Goal: Information Seeking & Learning: Check status

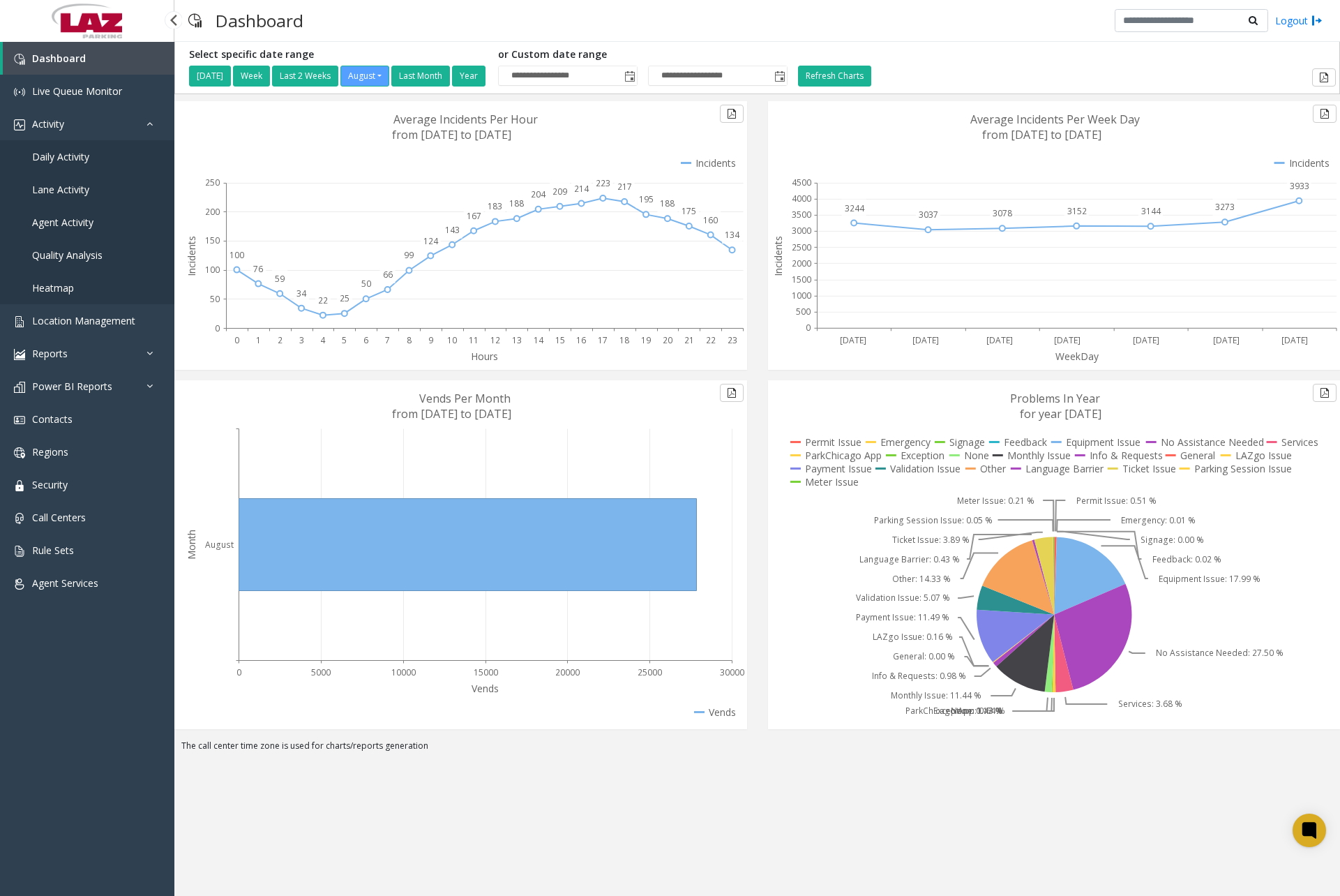
click at [71, 167] on link "Daily Activity" at bounding box center [87, 157] width 174 height 33
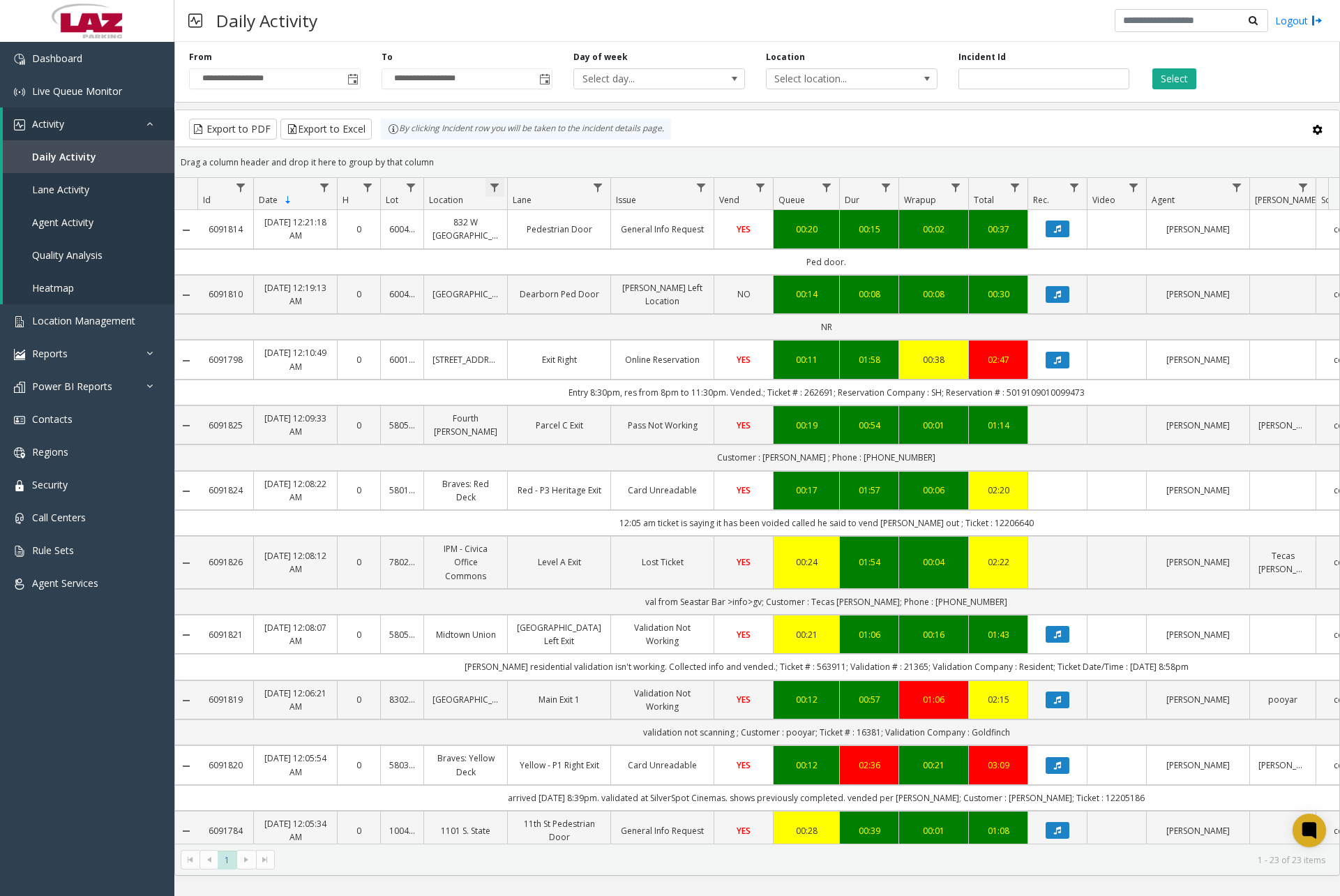
click at [499, 189] on span "Data table" at bounding box center [494, 188] width 11 height 11
click at [355, 85] on span "Toggle popup" at bounding box center [353, 79] width 11 height 11
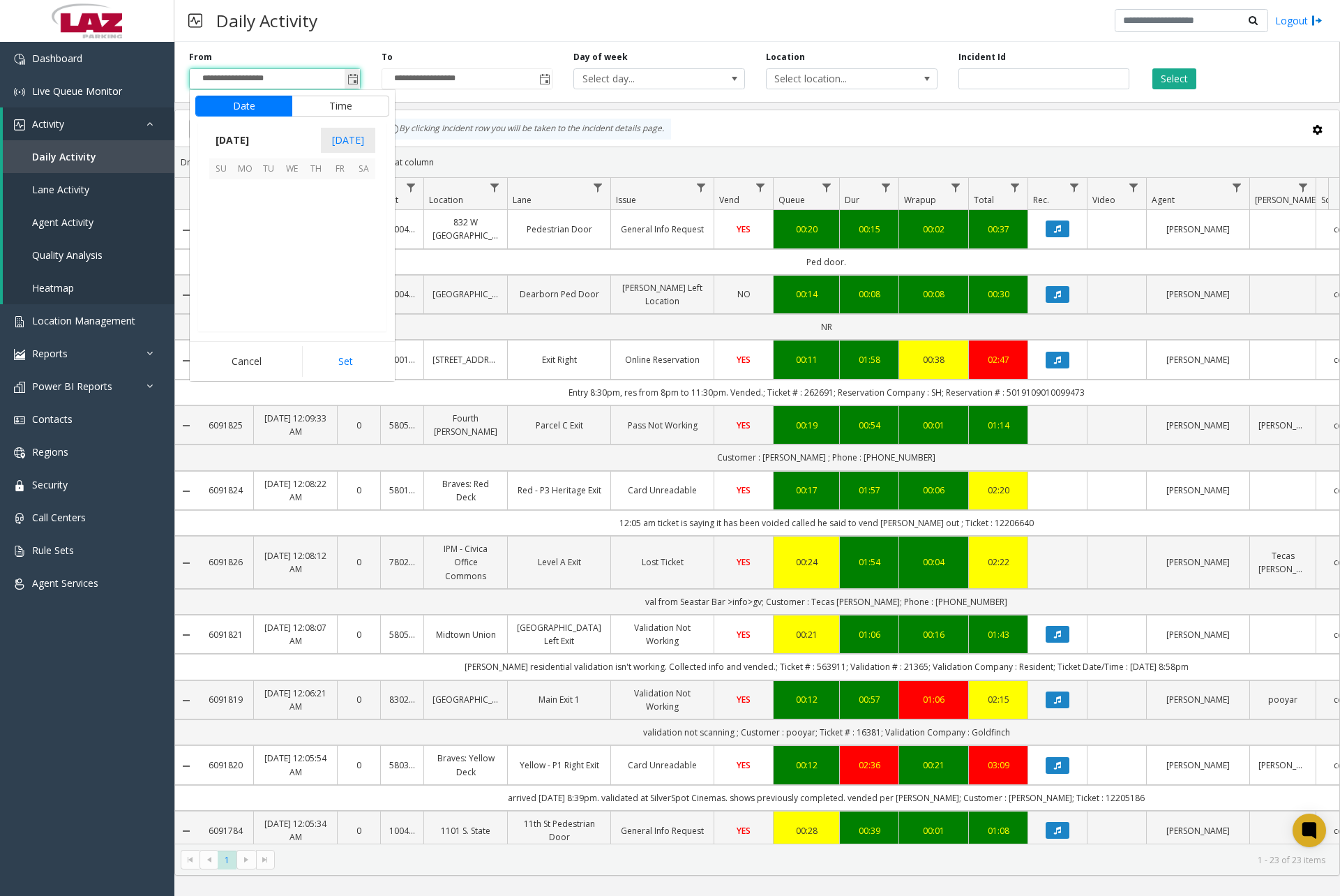
scroll to position [250236, 0]
click at [346, 288] on span "29" at bounding box center [339, 286] width 24 height 24
click at [224, 242] on span "11" at bounding box center [229, 241] width 11 height 13
click at [294, 240] on span "00" at bounding box center [299, 241] width 11 height 13
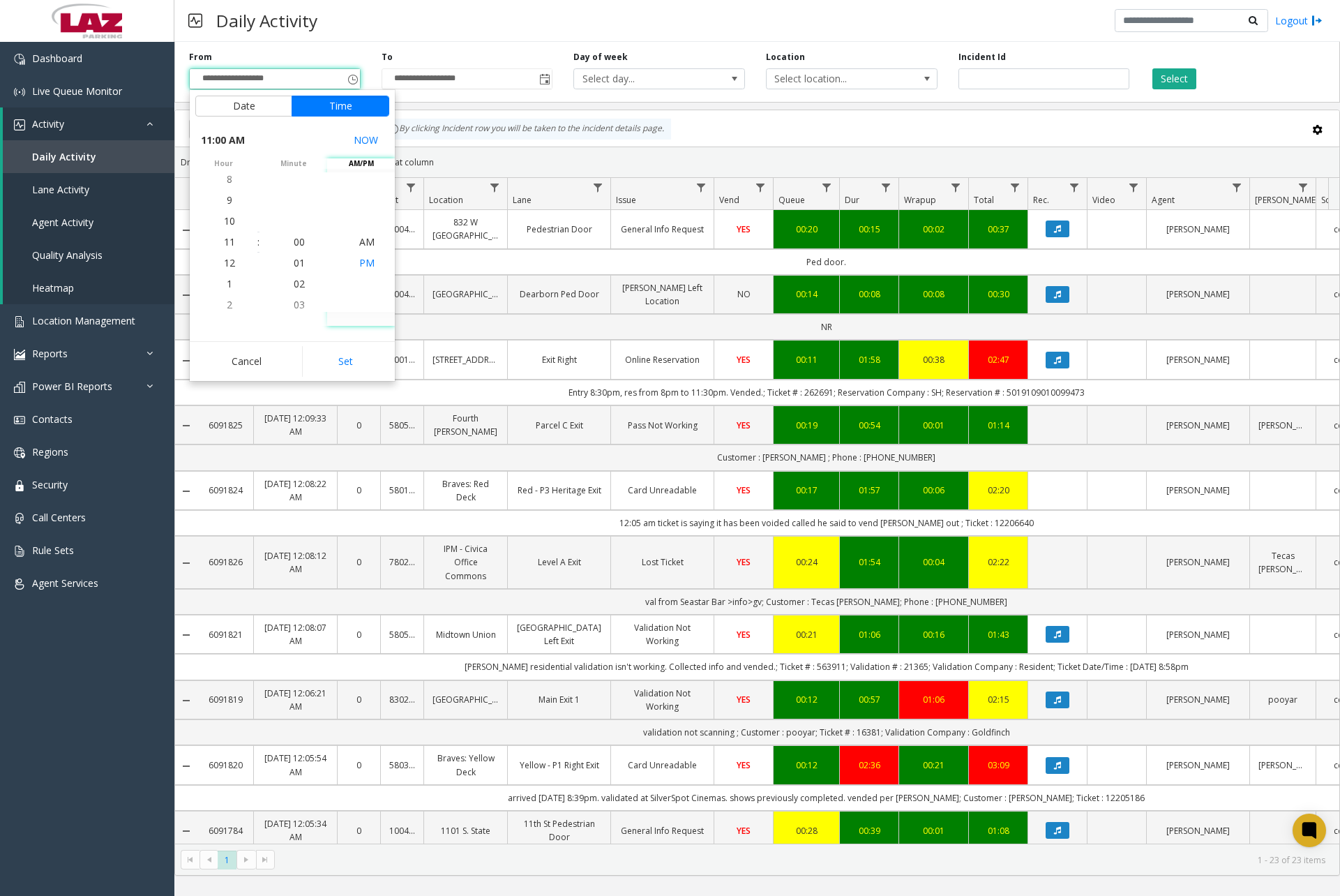
click at [364, 262] on span "PM" at bounding box center [367, 262] width 16 height 13
click at [347, 356] on button "Set" at bounding box center [346, 361] width 88 height 31
type input "**********"
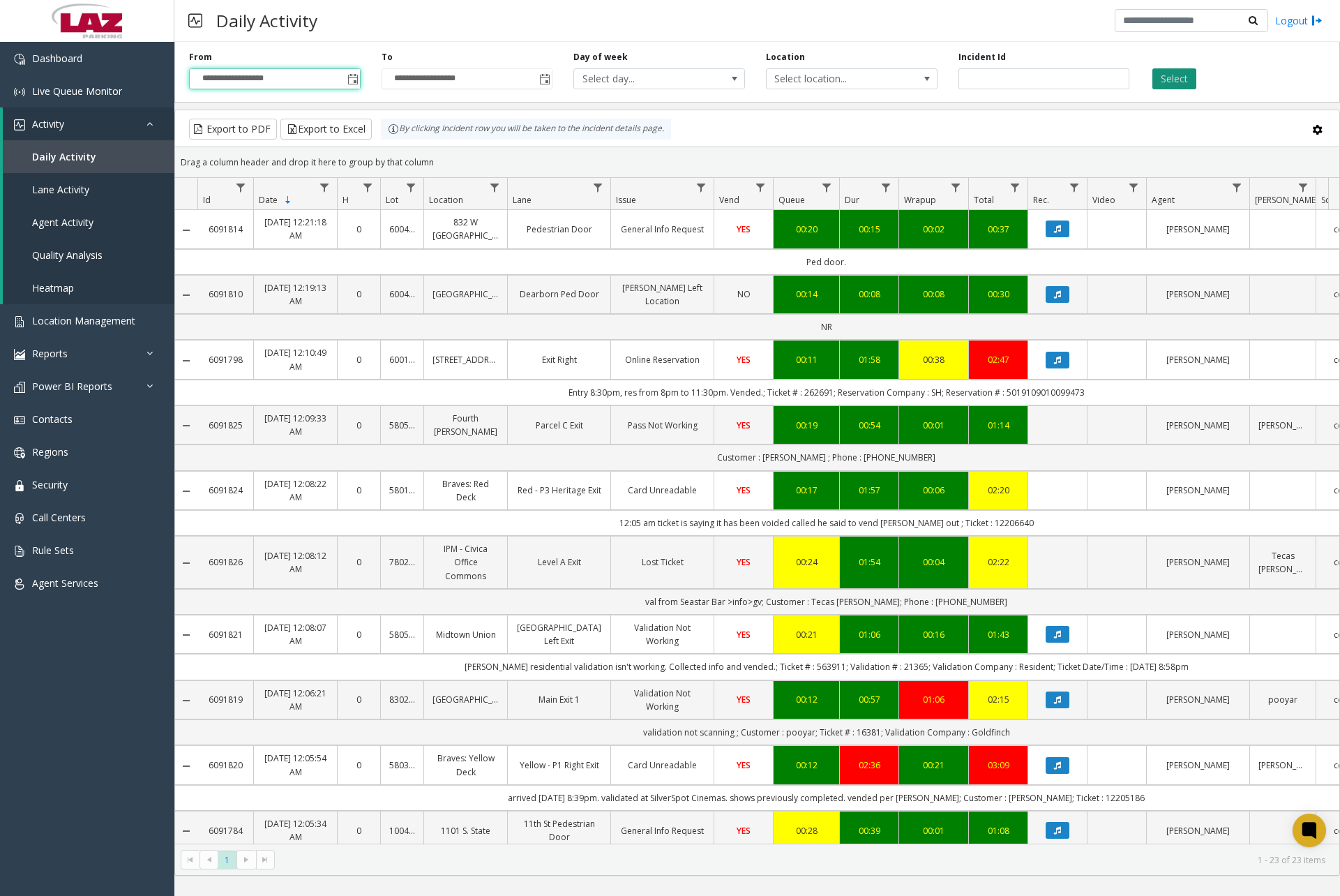
click at [1184, 81] on button "Select" at bounding box center [1174, 78] width 44 height 21
click at [500, 188] on span "Data table" at bounding box center [494, 188] width 11 height 11
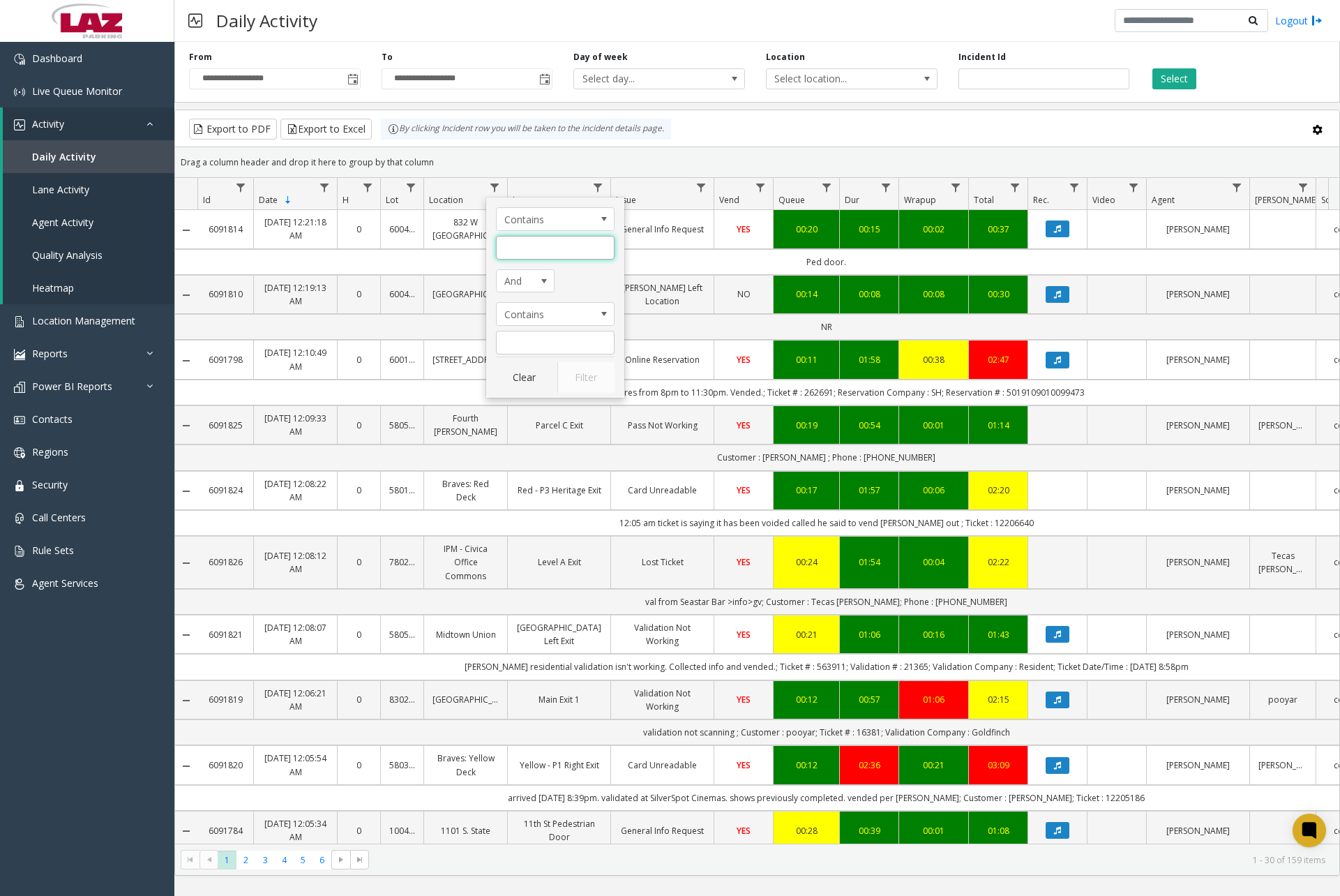
click at [564, 253] on input "Location Filter" at bounding box center [555, 247] width 119 height 24
type input "******"
click at [594, 374] on button "Filter" at bounding box center [586, 377] width 57 height 31
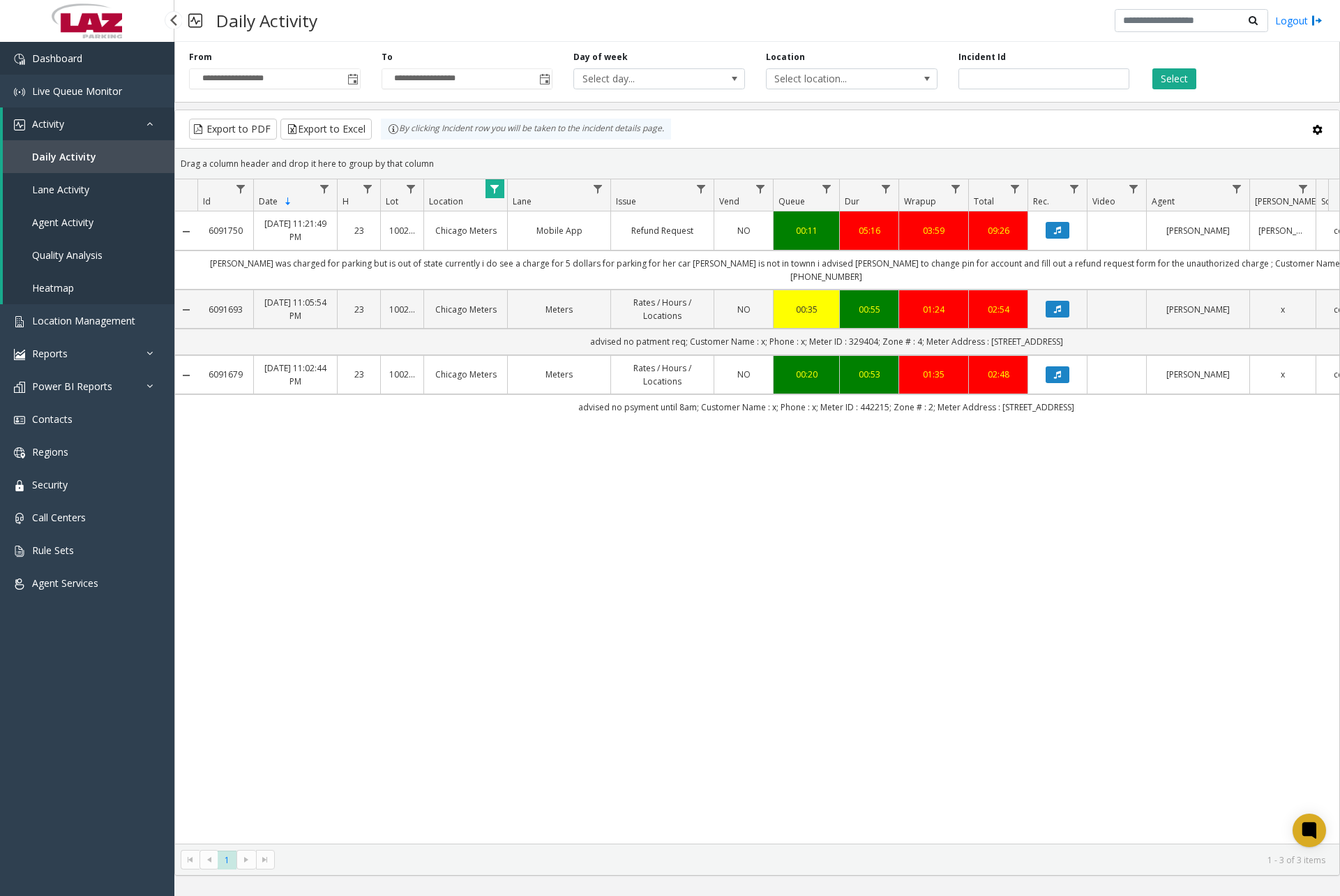
click at [71, 64] on span "Dashboard" at bounding box center [57, 58] width 50 height 13
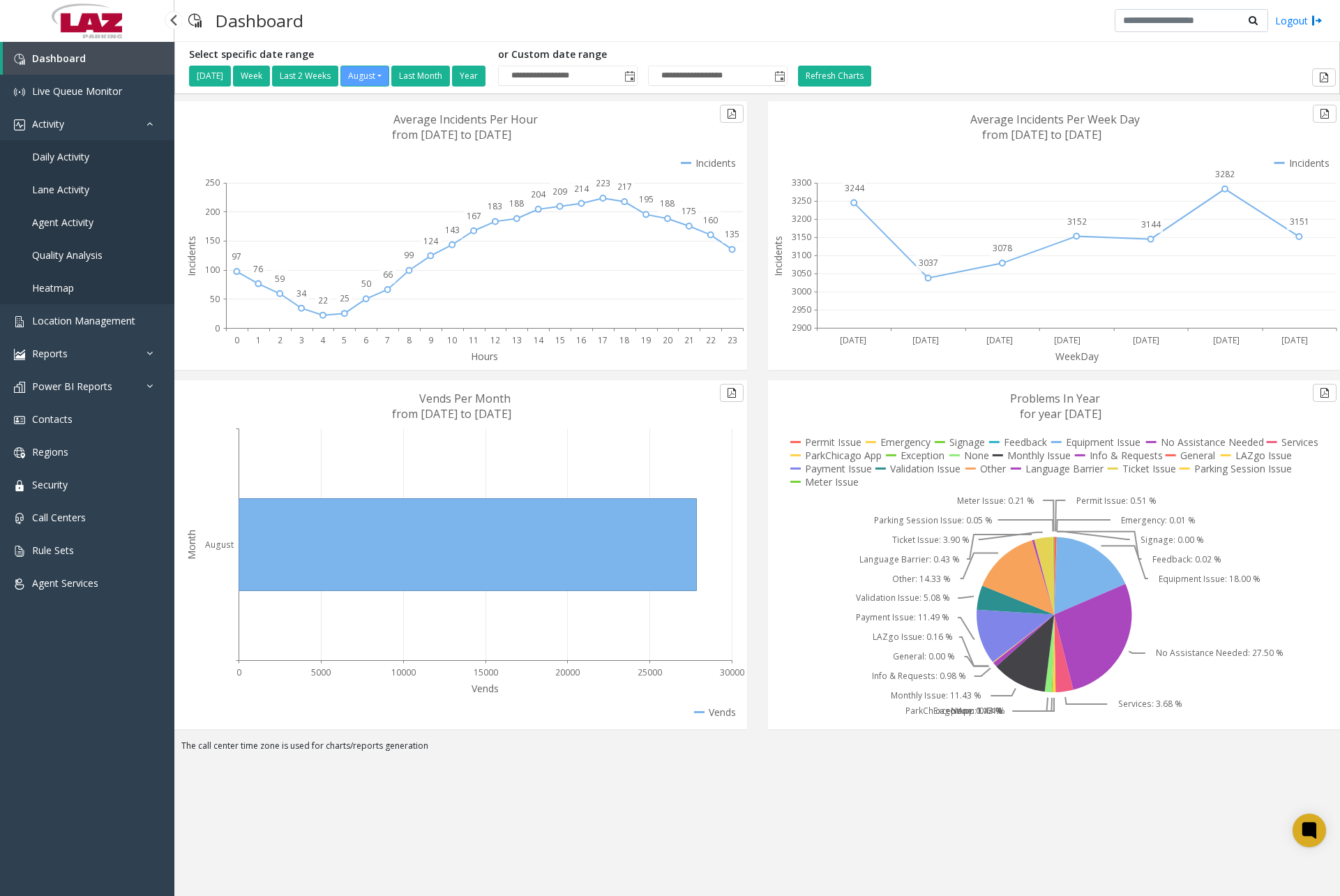
click at [86, 157] on span "Daily Activity" at bounding box center [60, 157] width 57 height 13
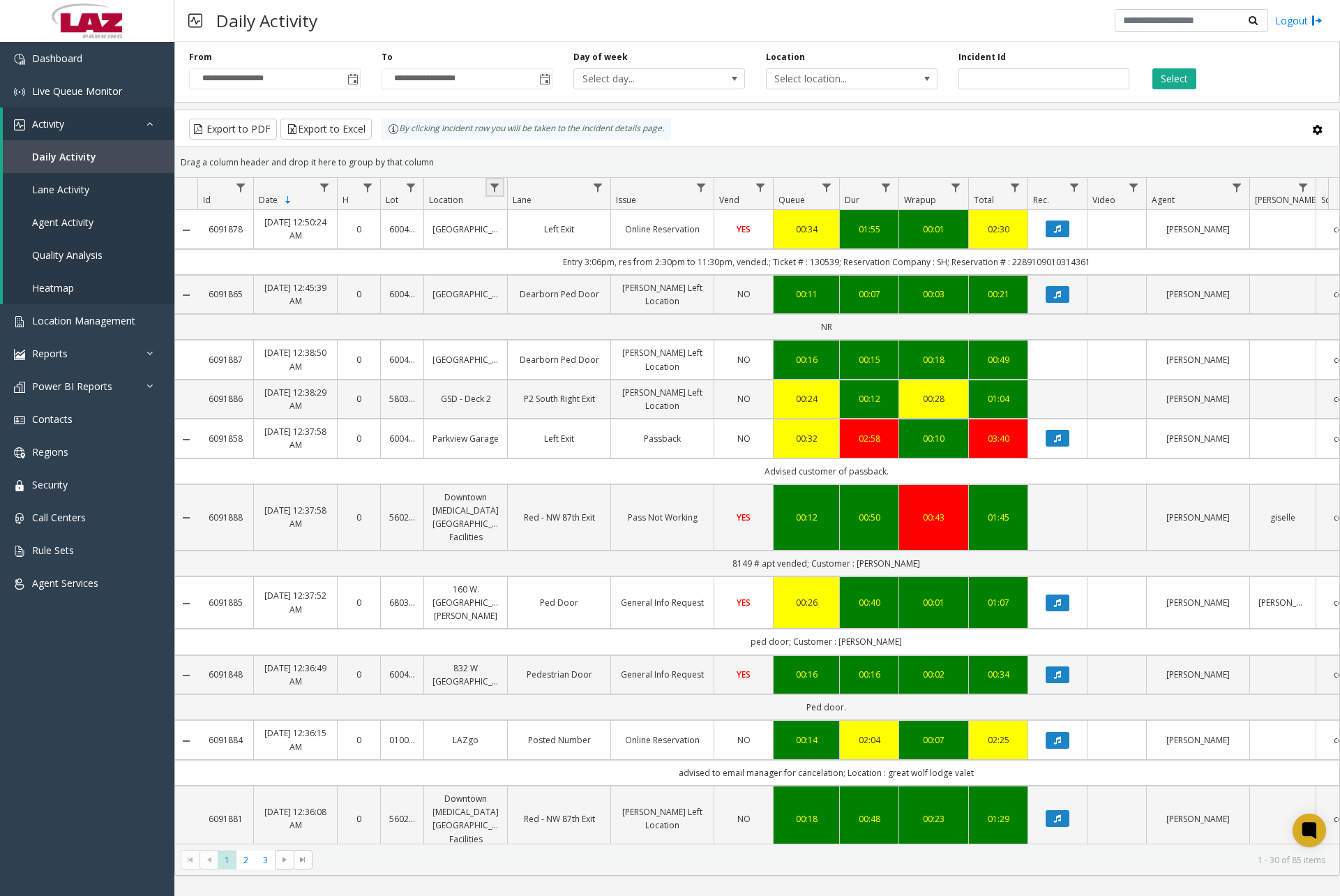
click at [501, 187] on link "Data table" at bounding box center [494, 188] width 19 height 19
click at [537, 234] on kendo-grid-filter-menu-input-wrapper "Contains" at bounding box center [555, 233] width 119 height 53
click at [530, 256] on input "Location Filter" at bounding box center [555, 247] width 119 height 24
type input "******"
click at [584, 387] on button "Filter" at bounding box center [586, 377] width 57 height 31
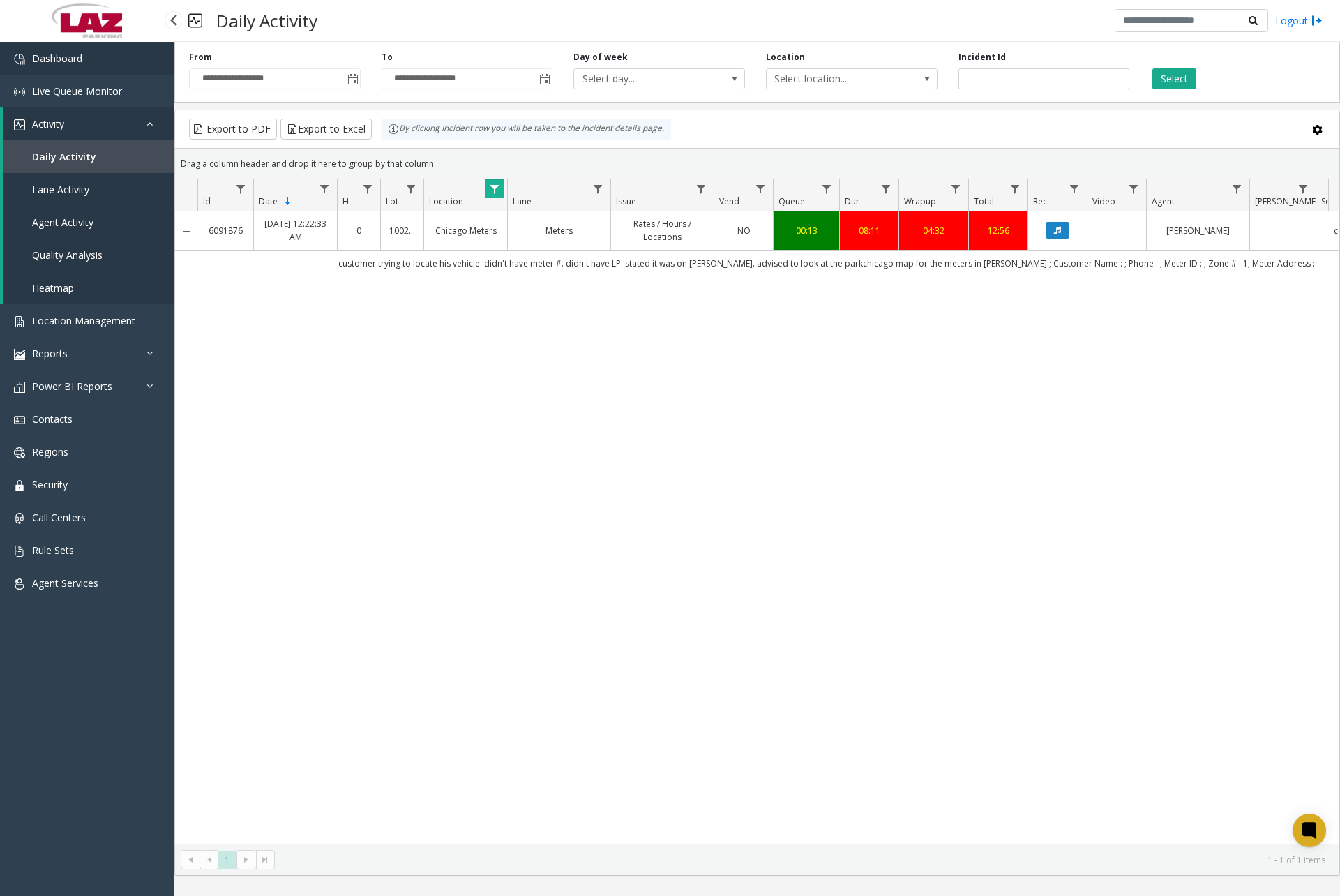
click at [88, 54] on link "Dashboard" at bounding box center [87, 58] width 174 height 33
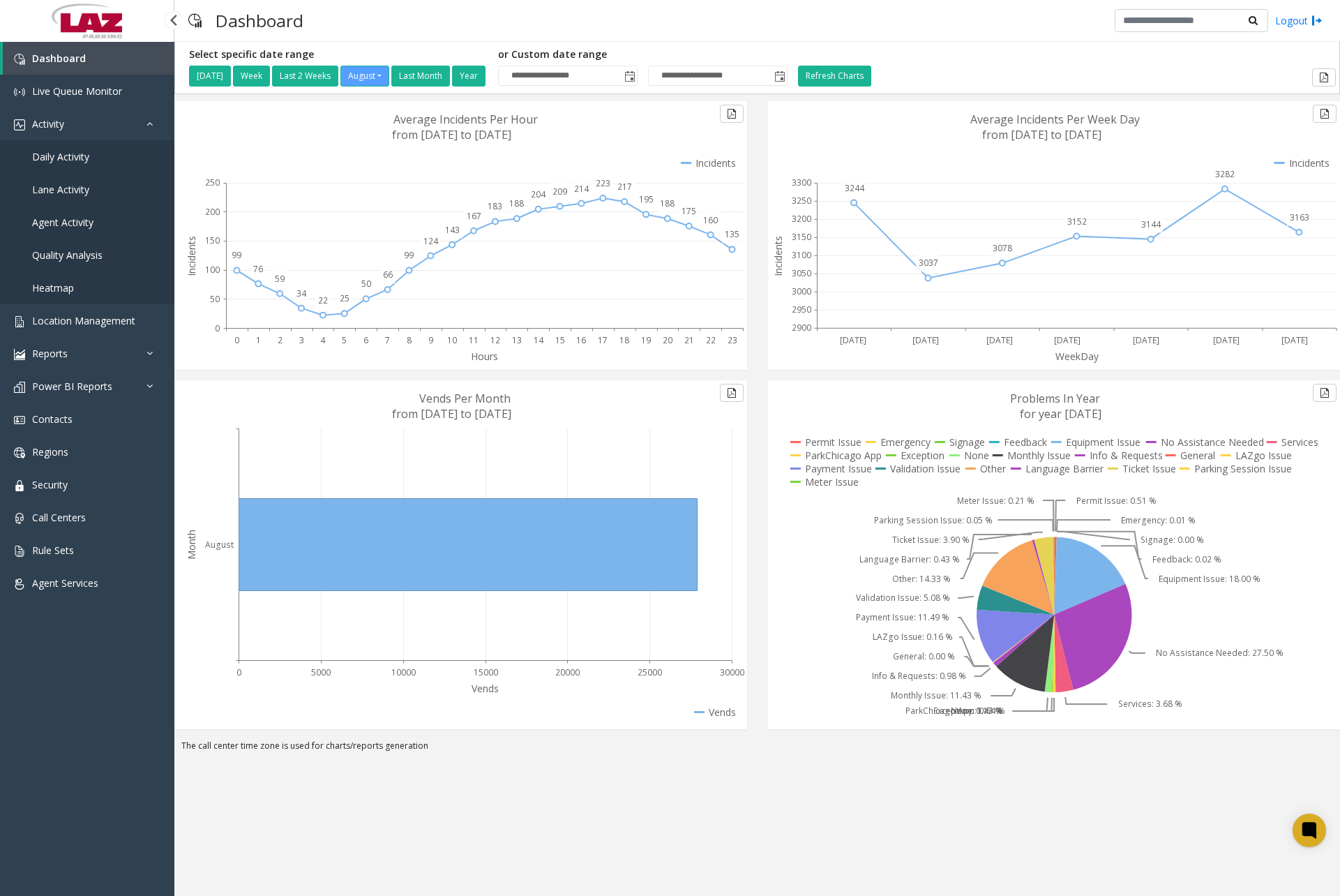
click at [84, 163] on span "Daily Activity" at bounding box center [60, 157] width 57 height 13
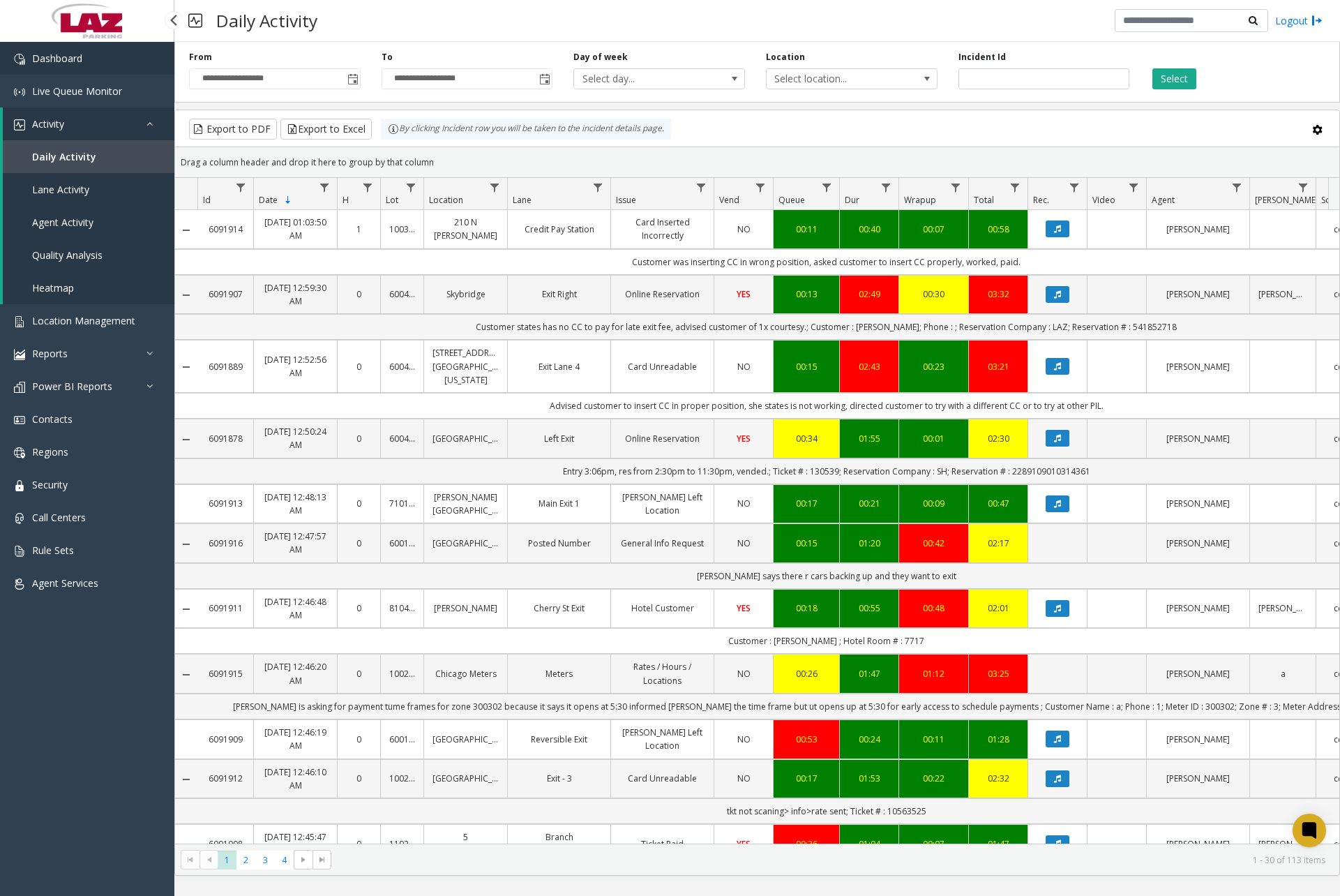
click at [91, 60] on link "Dashboard" at bounding box center [87, 58] width 174 height 33
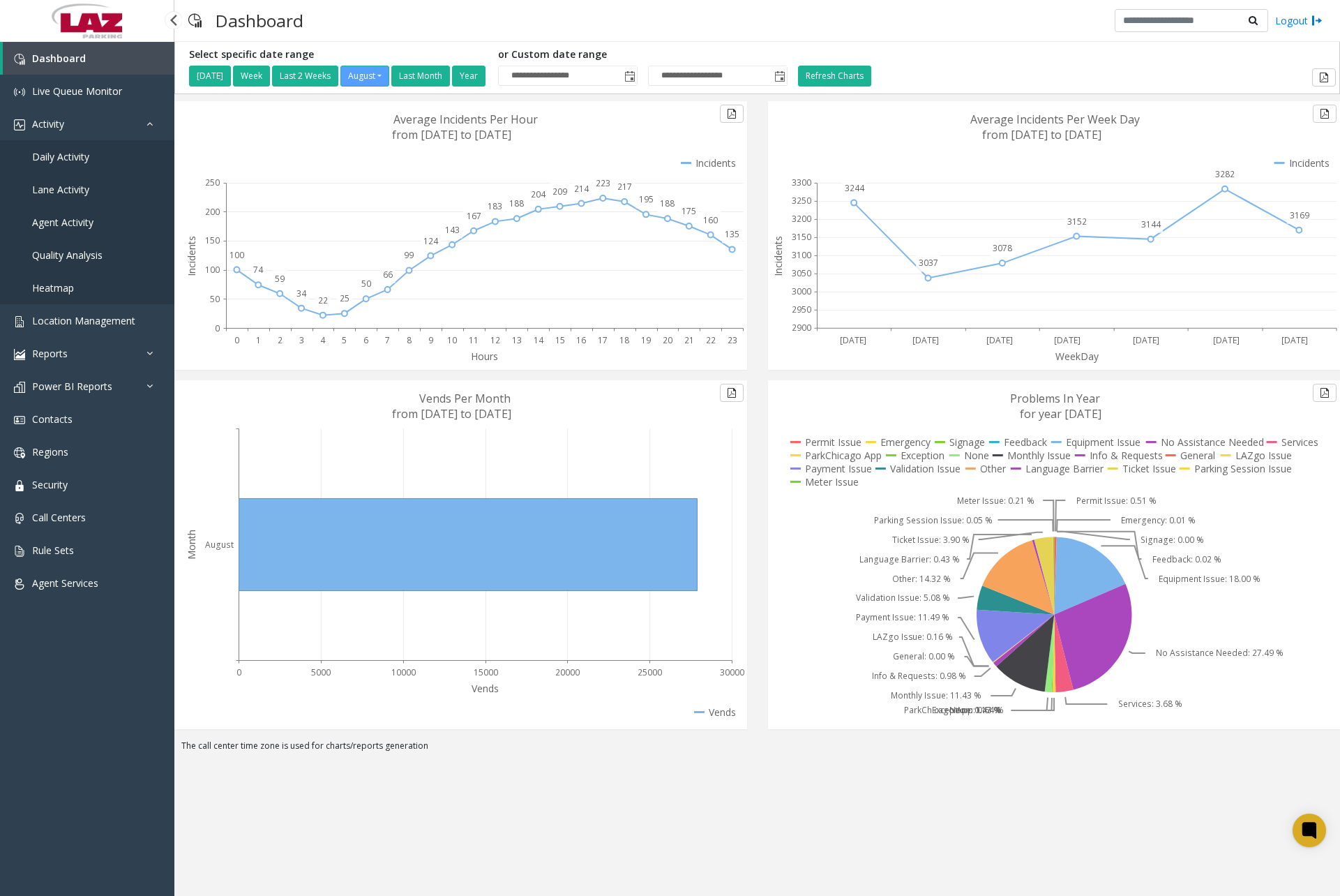
click at [92, 166] on link "Daily Activity" at bounding box center [87, 157] width 174 height 33
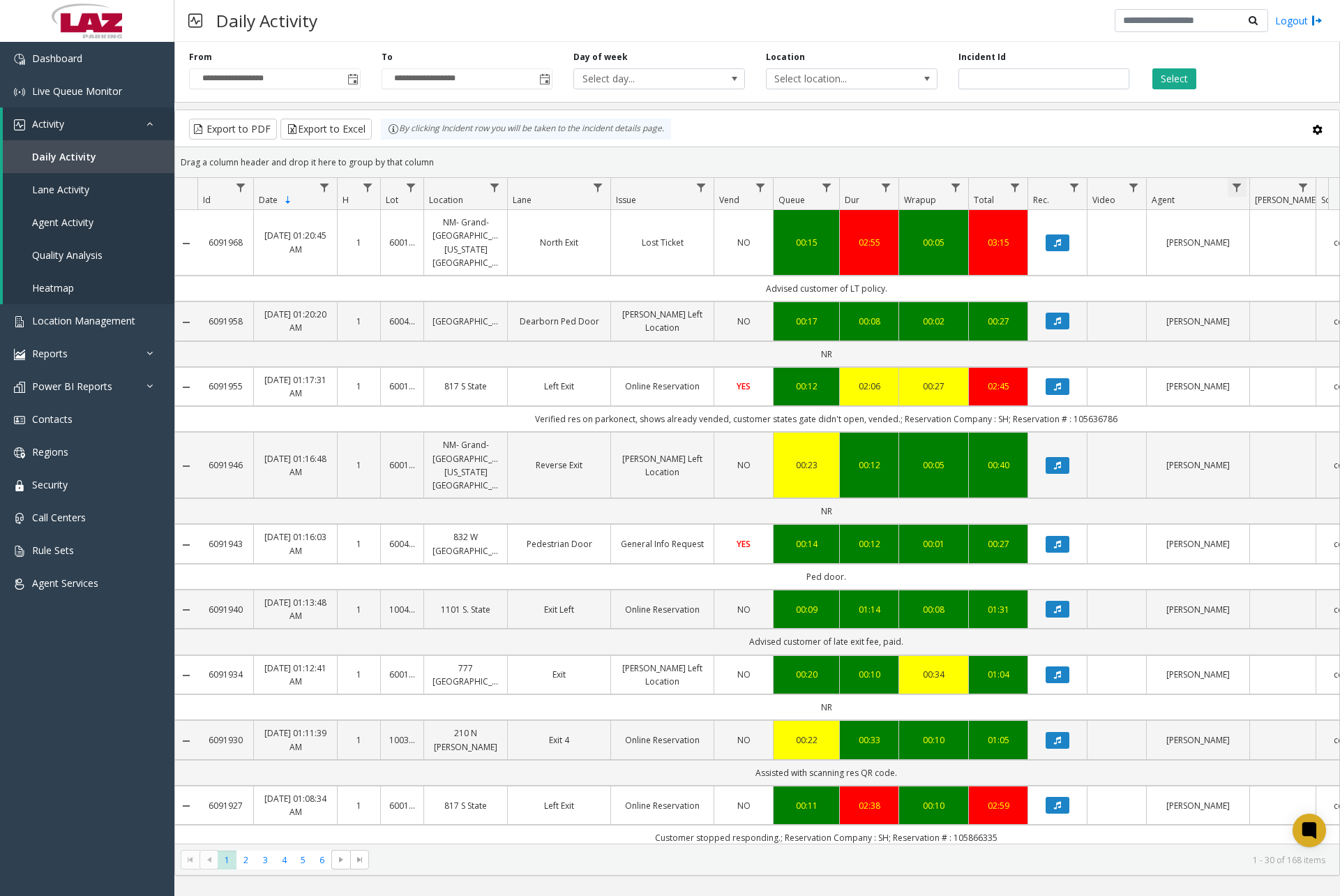
click at [1242, 191] on span "Data table" at bounding box center [1237, 188] width 11 height 11
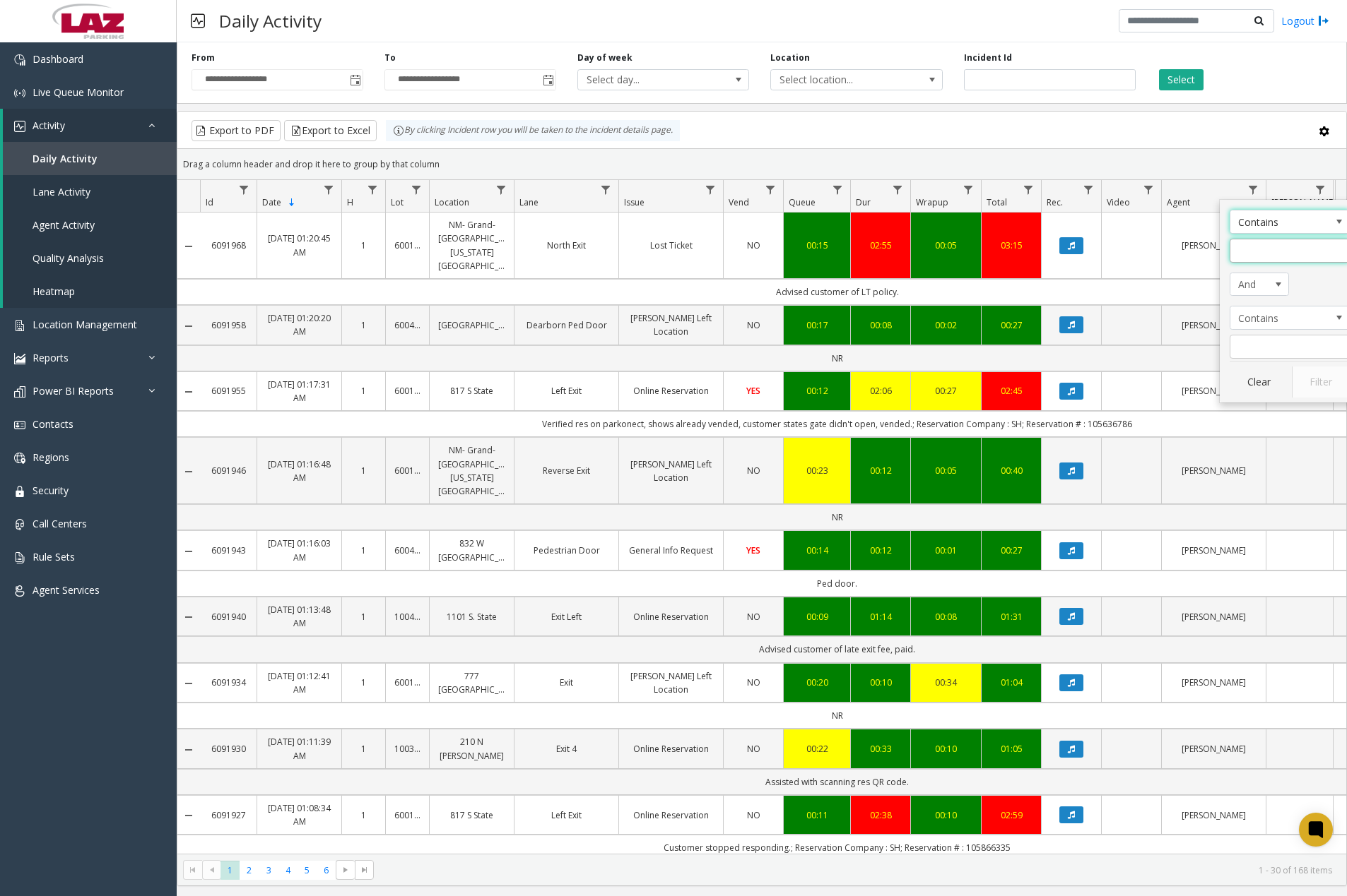
click at [1252, 256] on input "Agent Filter" at bounding box center [1289, 250] width 120 height 24
type input "***"
click at [1298, 380] on button "Filter" at bounding box center [1320, 382] width 58 height 31
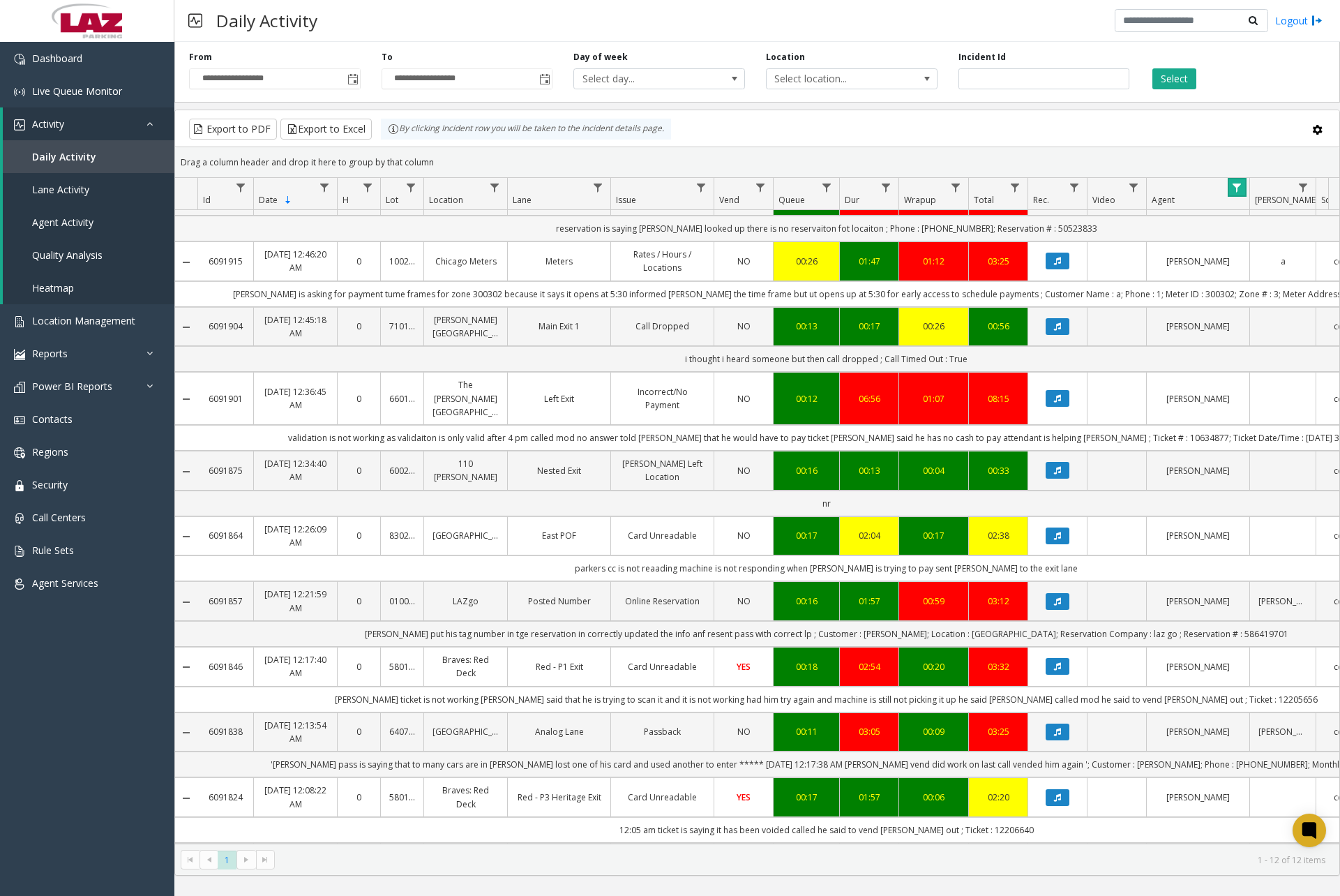
scroll to position [146, 0]
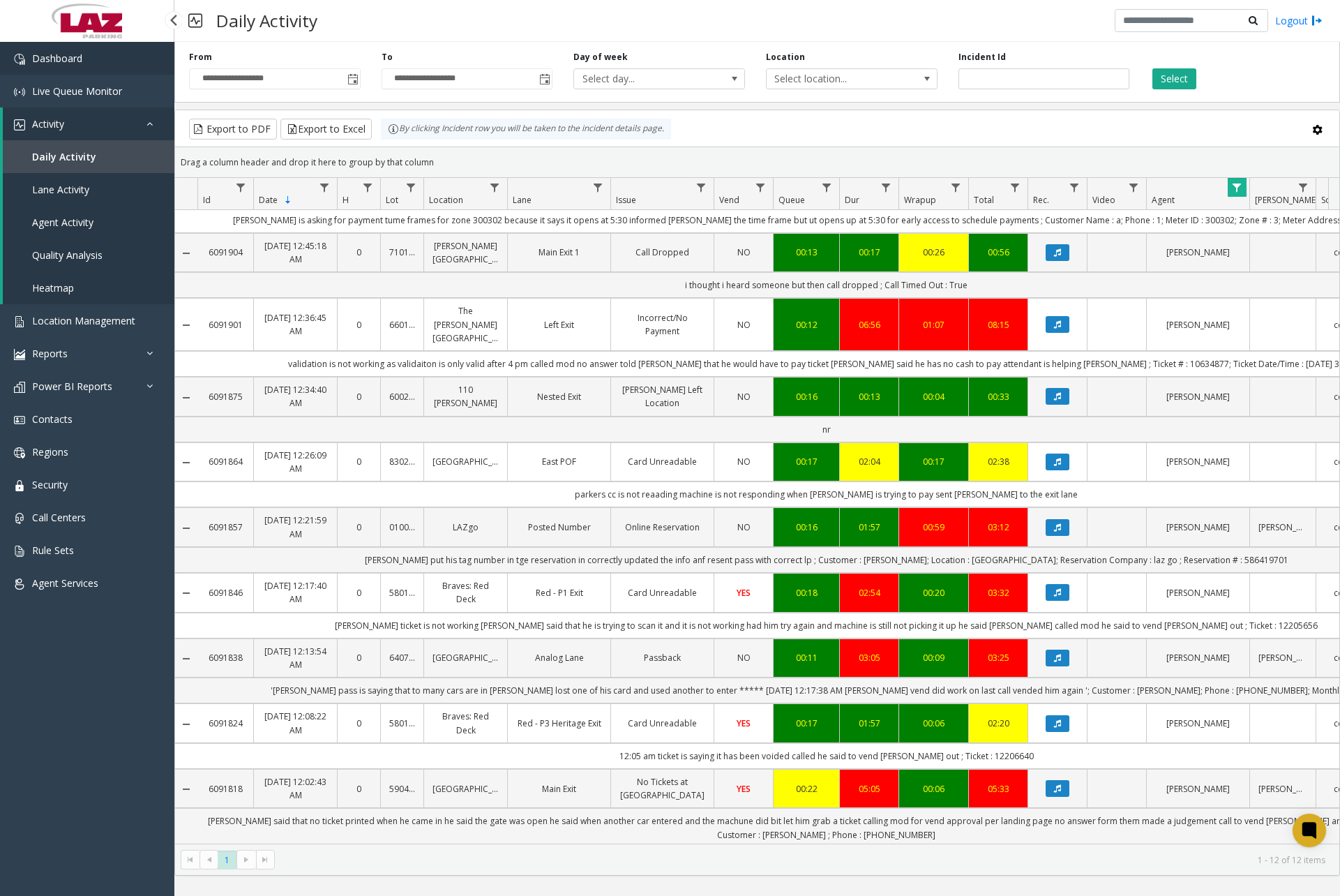
click at [110, 68] on link "Dashboard" at bounding box center [87, 58] width 174 height 33
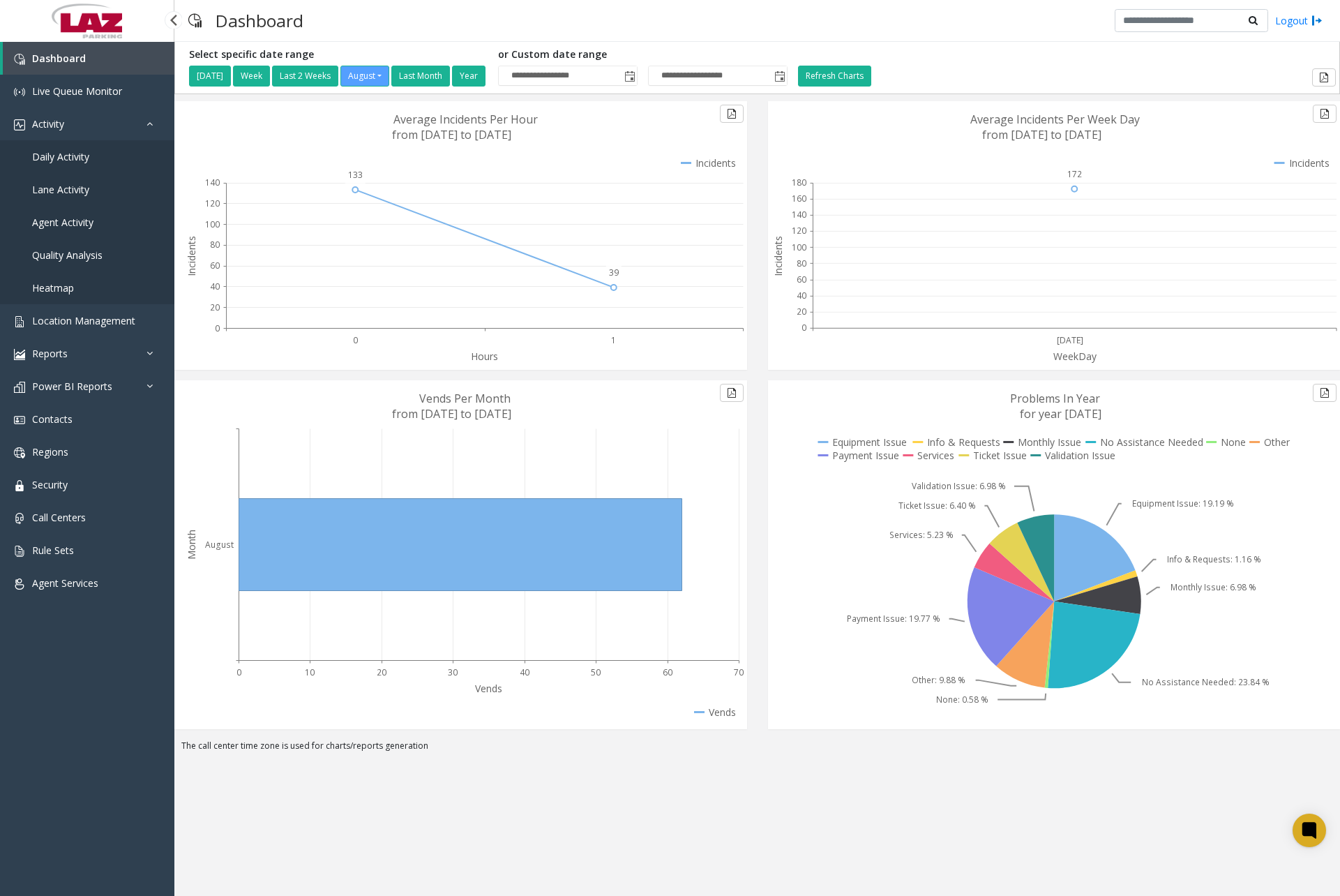
click at [81, 149] on link "Daily Activity" at bounding box center [87, 157] width 174 height 33
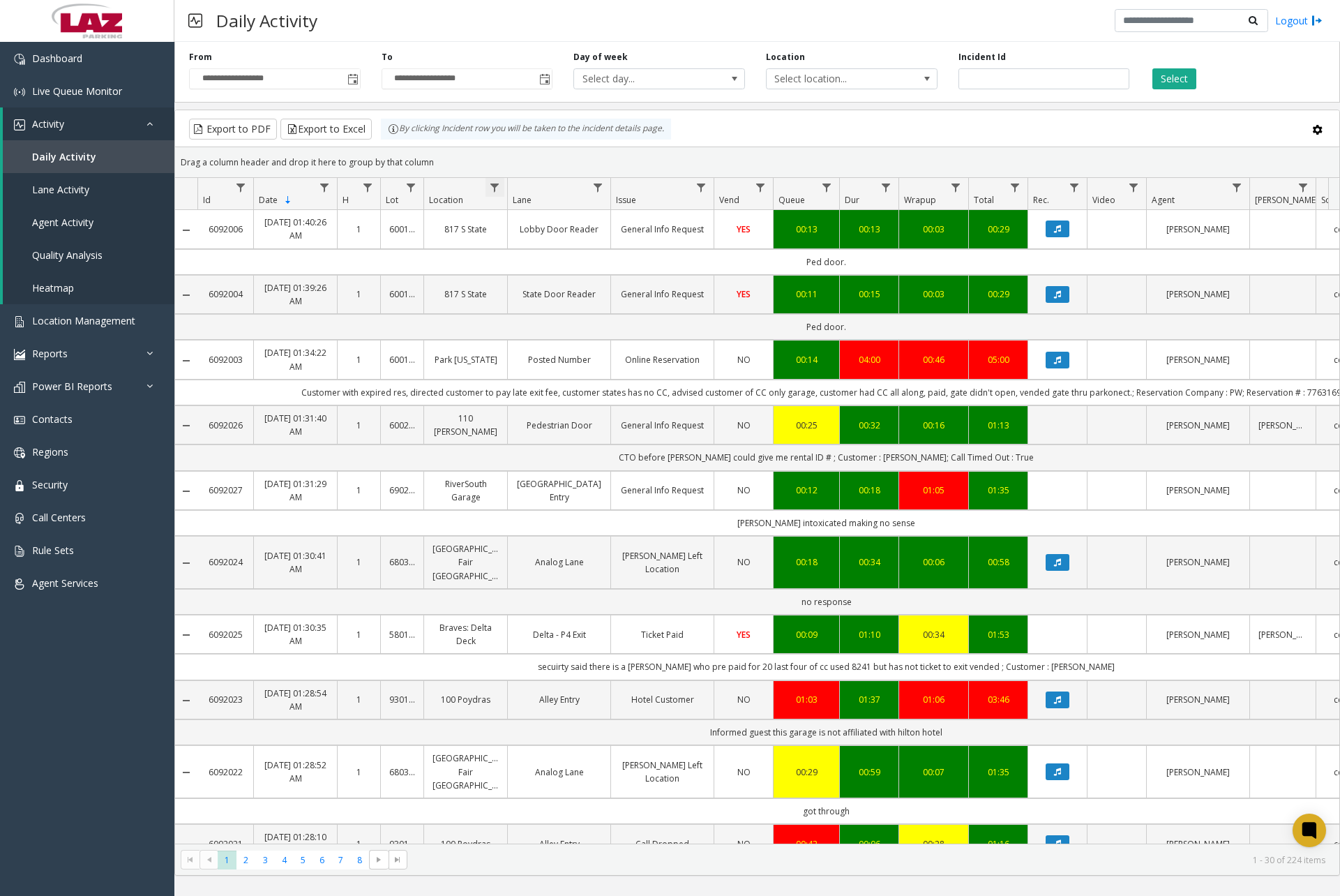
click at [499, 188] on span "Data table" at bounding box center [494, 188] width 11 height 11
click at [527, 251] on input "Location Filter" at bounding box center [555, 247] width 119 height 24
type input "******"
click button "Filter" at bounding box center [586, 377] width 57 height 31
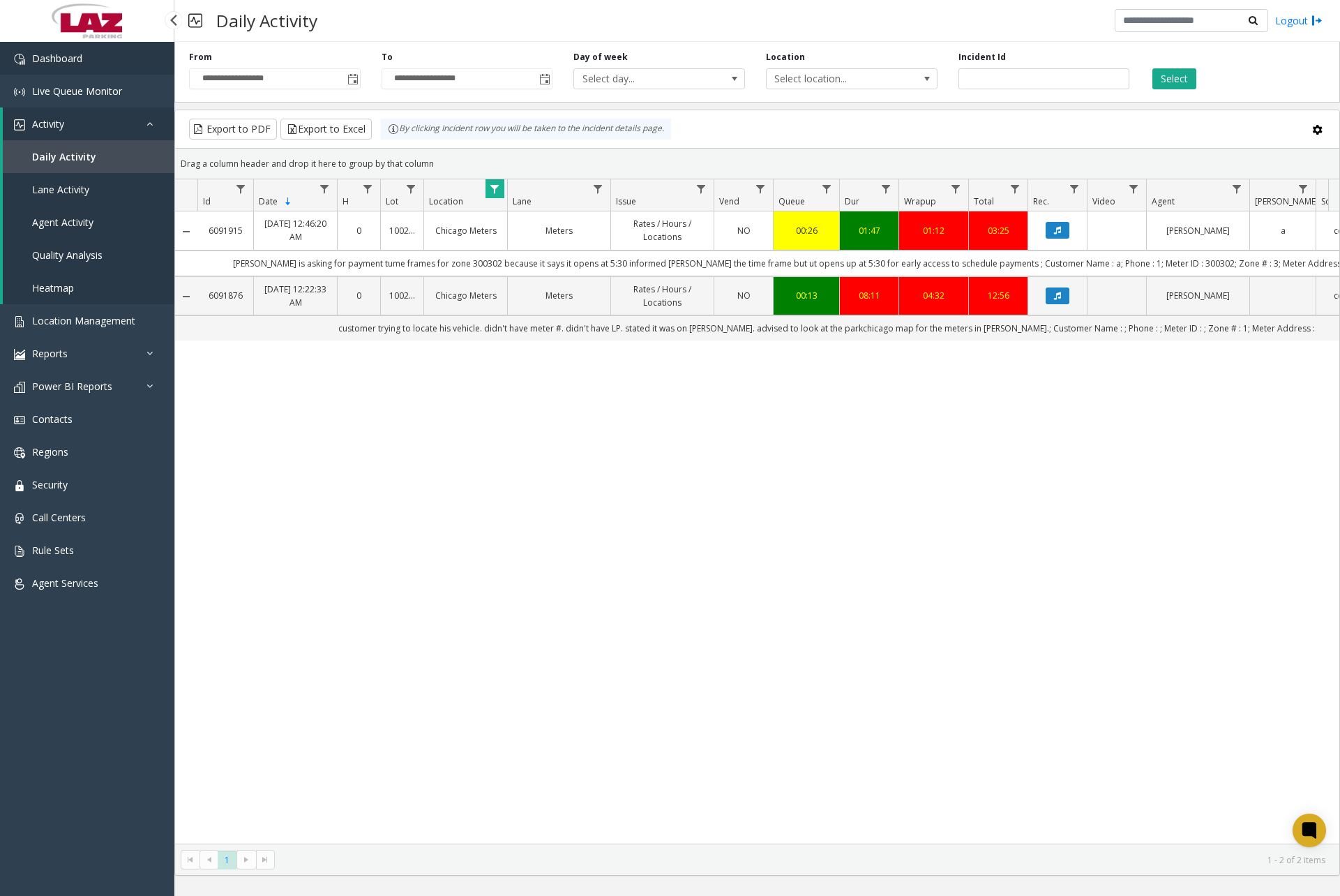
click at [113, 60] on link "Dashboard" at bounding box center [87, 58] width 174 height 33
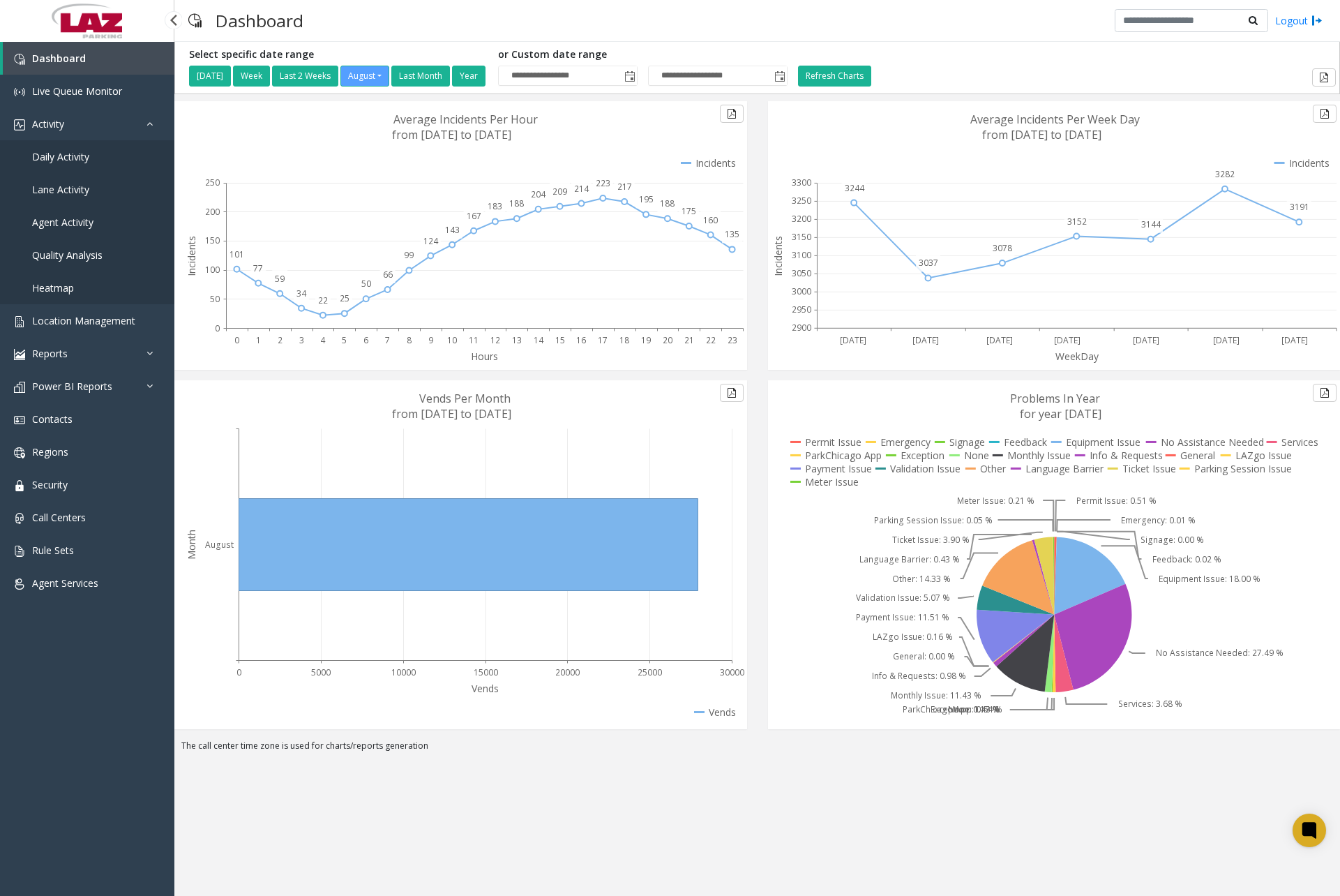
click at [93, 157] on link "Daily Activity" at bounding box center [87, 157] width 174 height 33
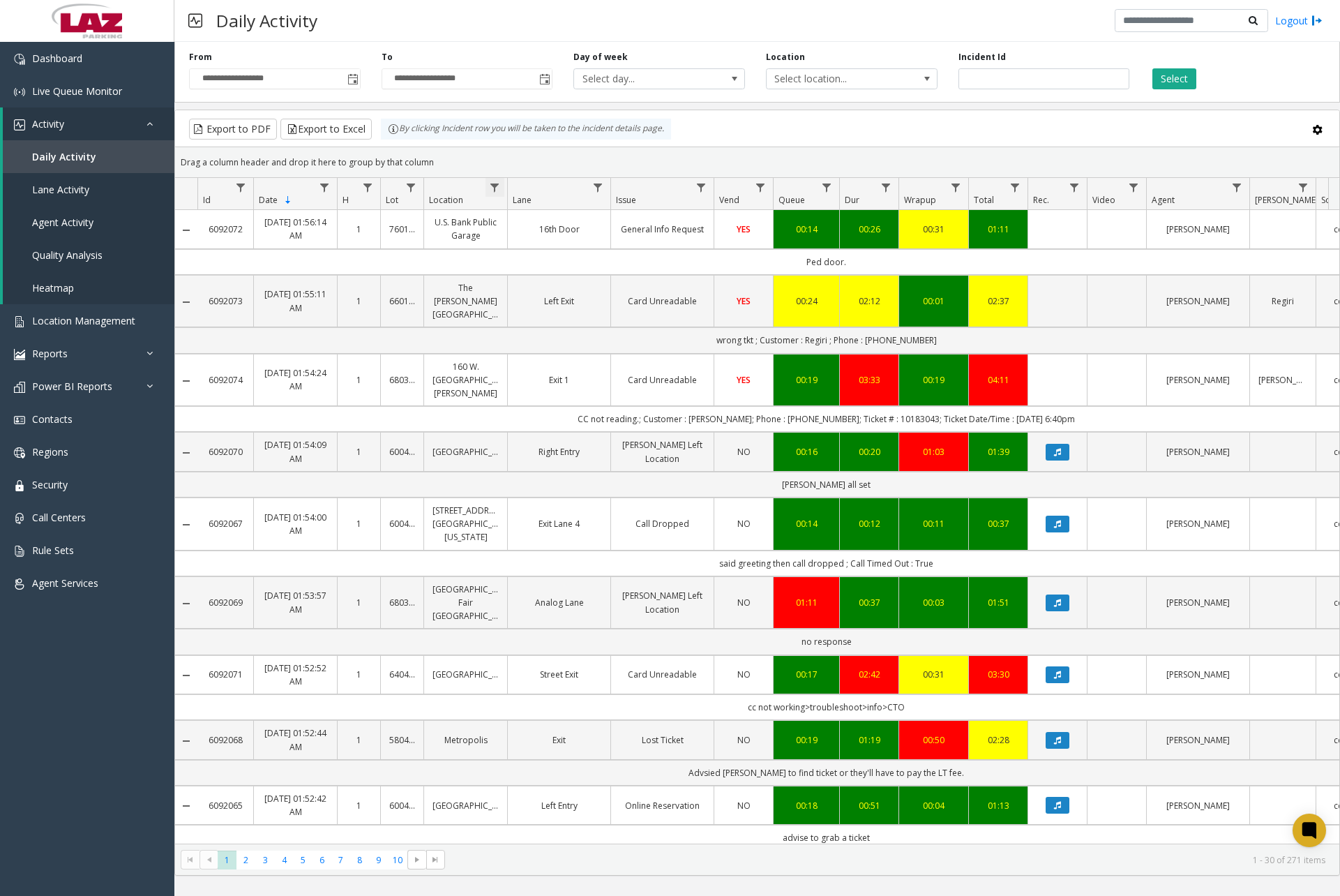
click at [493, 188] on span "Data table" at bounding box center [494, 188] width 11 height 11
click at [543, 244] on input "Location Filter" at bounding box center [555, 247] width 119 height 24
type input "*"
type input "******"
click at [572, 367] on button "Filter" at bounding box center [586, 377] width 57 height 31
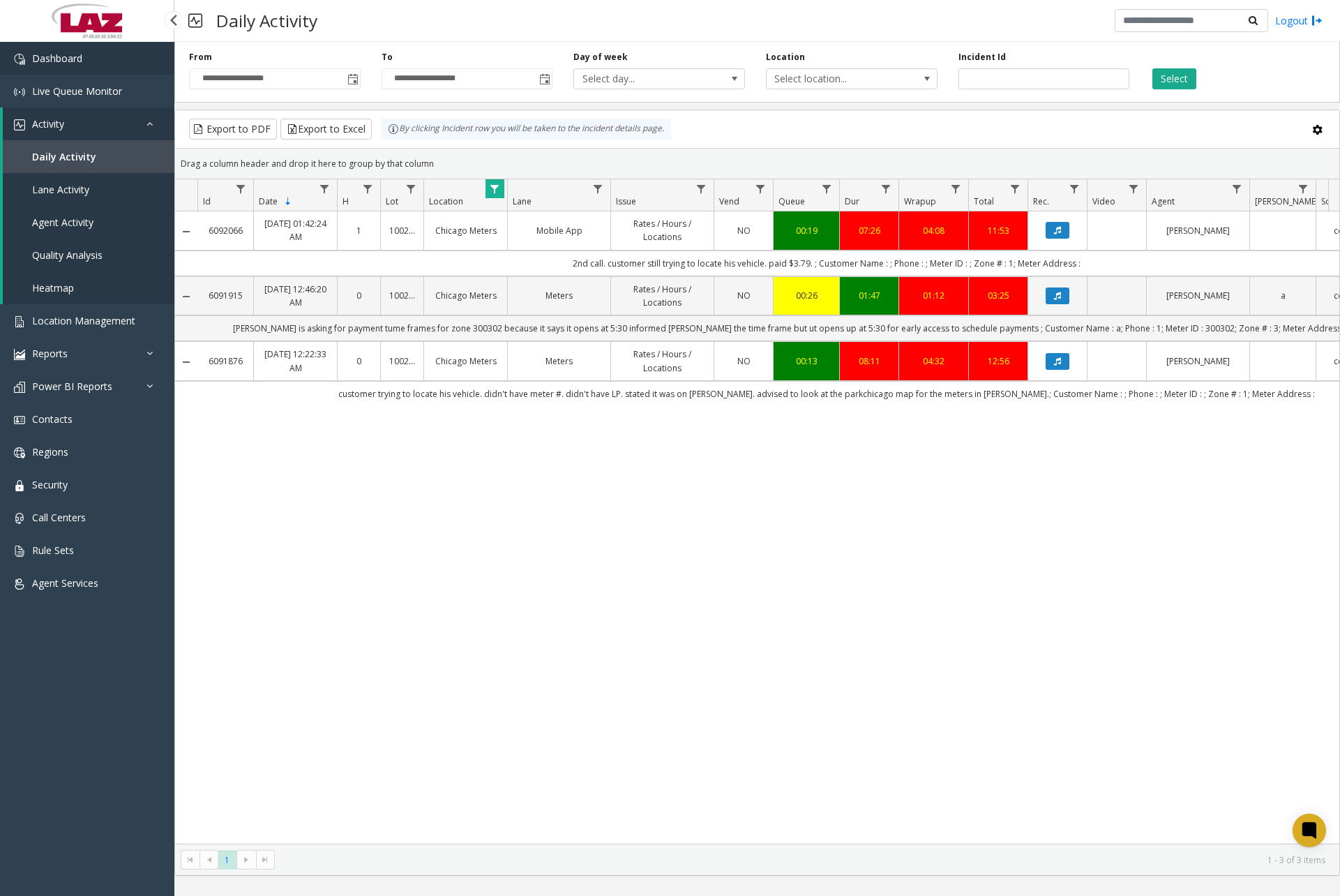
click at [101, 61] on link "Dashboard" at bounding box center [87, 58] width 174 height 33
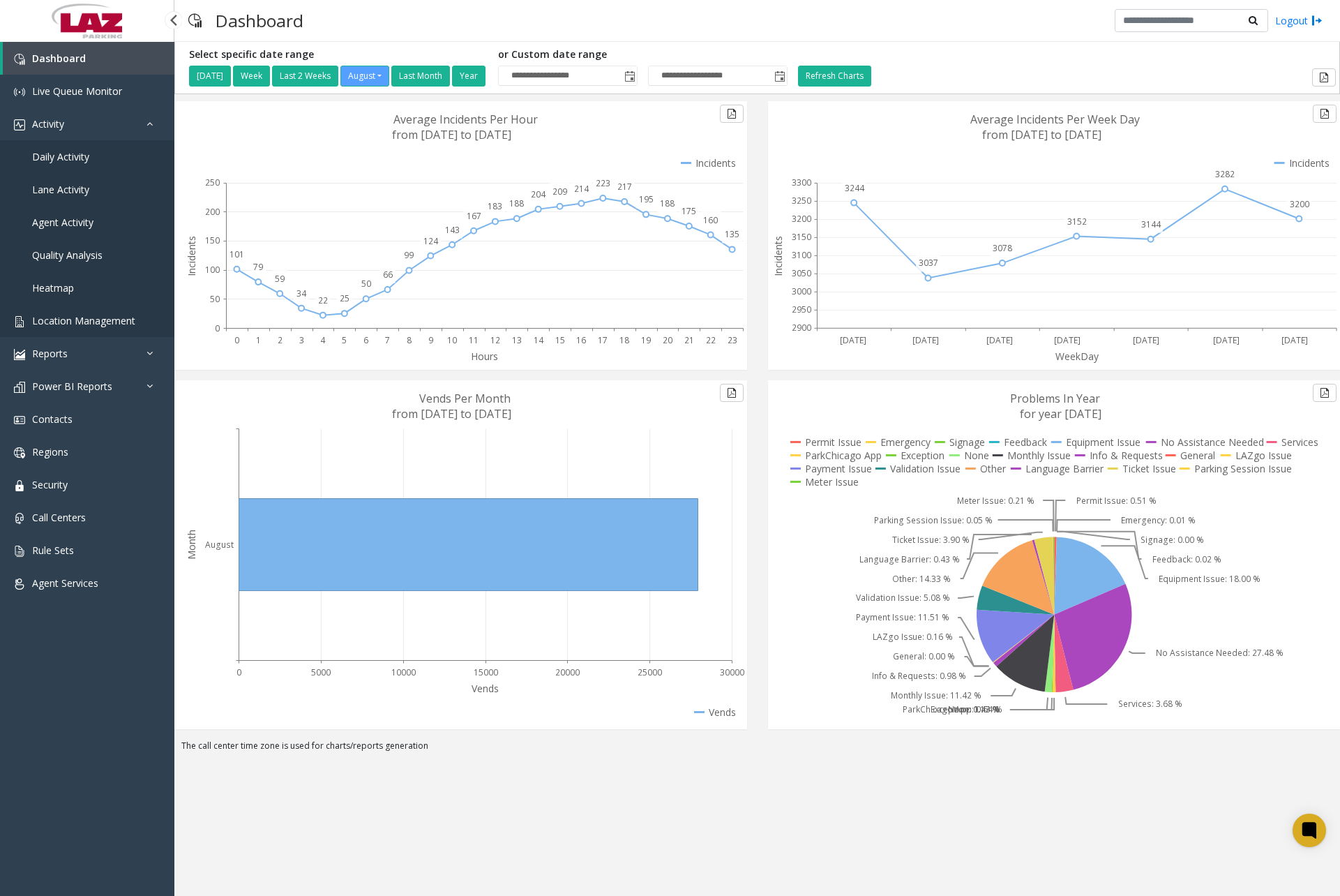
click at [98, 326] on span "Location Management" at bounding box center [83, 320] width 103 height 13
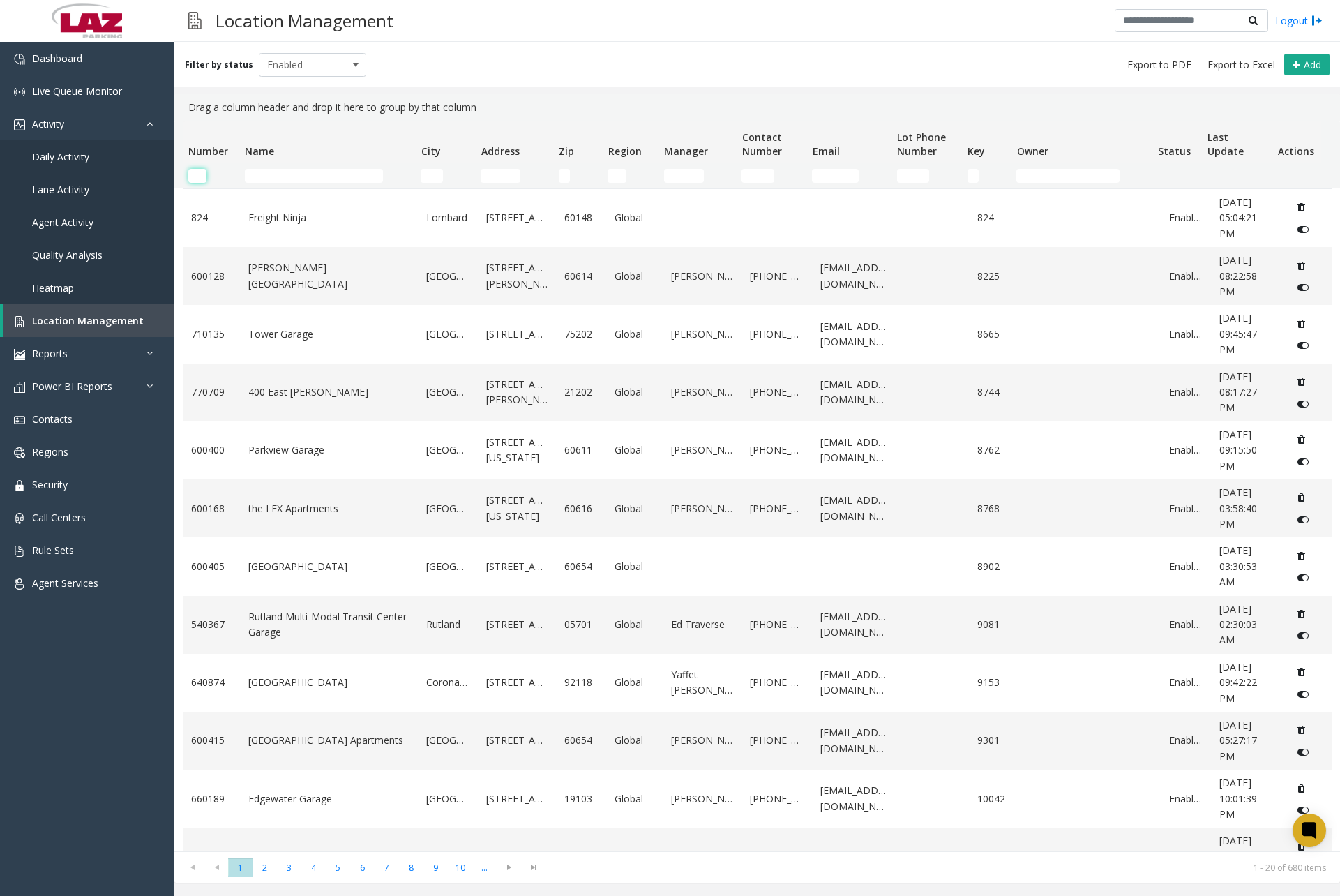
click at [195, 178] on input "Number Filter" at bounding box center [197, 176] width 18 height 14
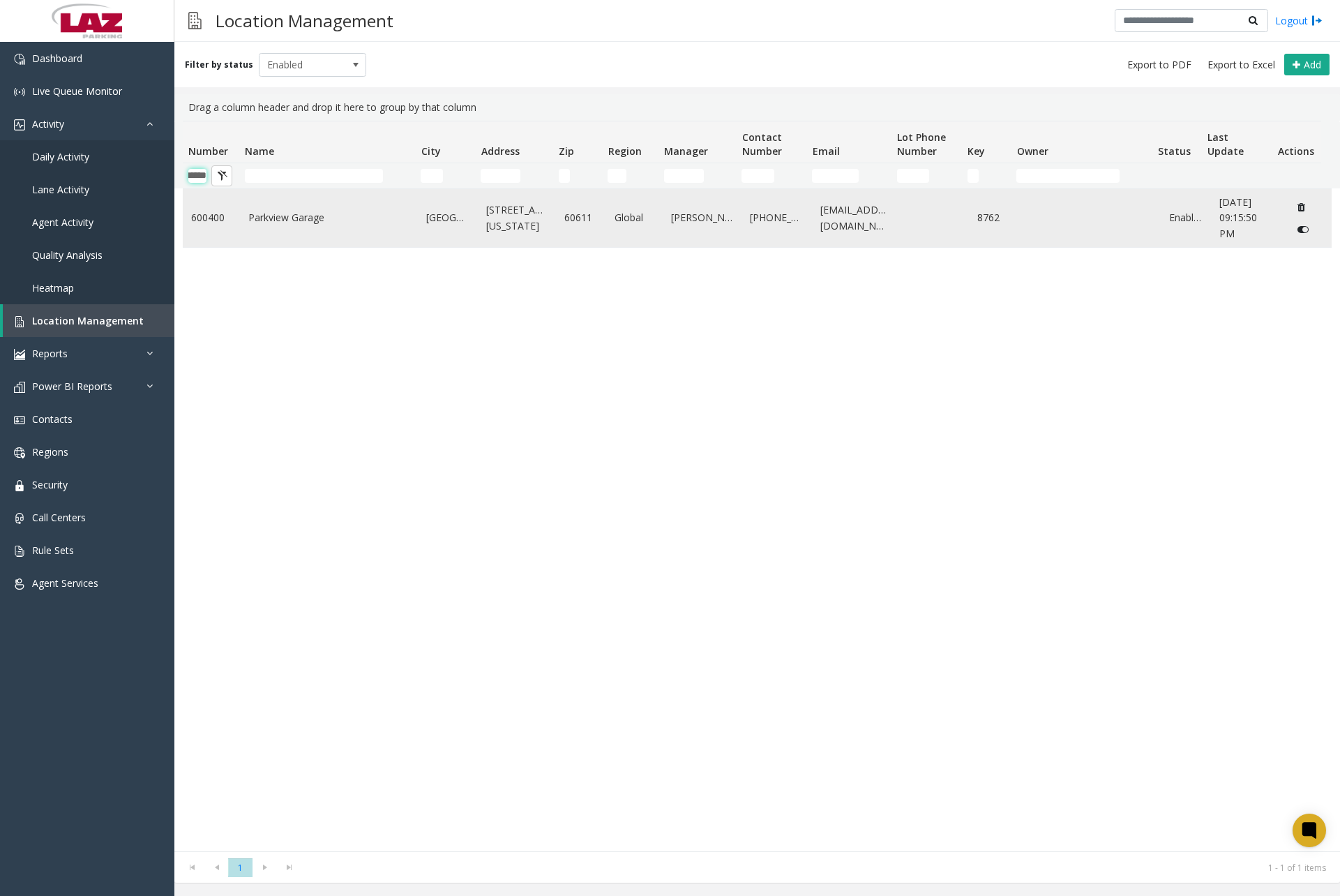
type input "******"
click at [293, 222] on link "Parkview Garage" at bounding box center [329, 218] width 161 height 16
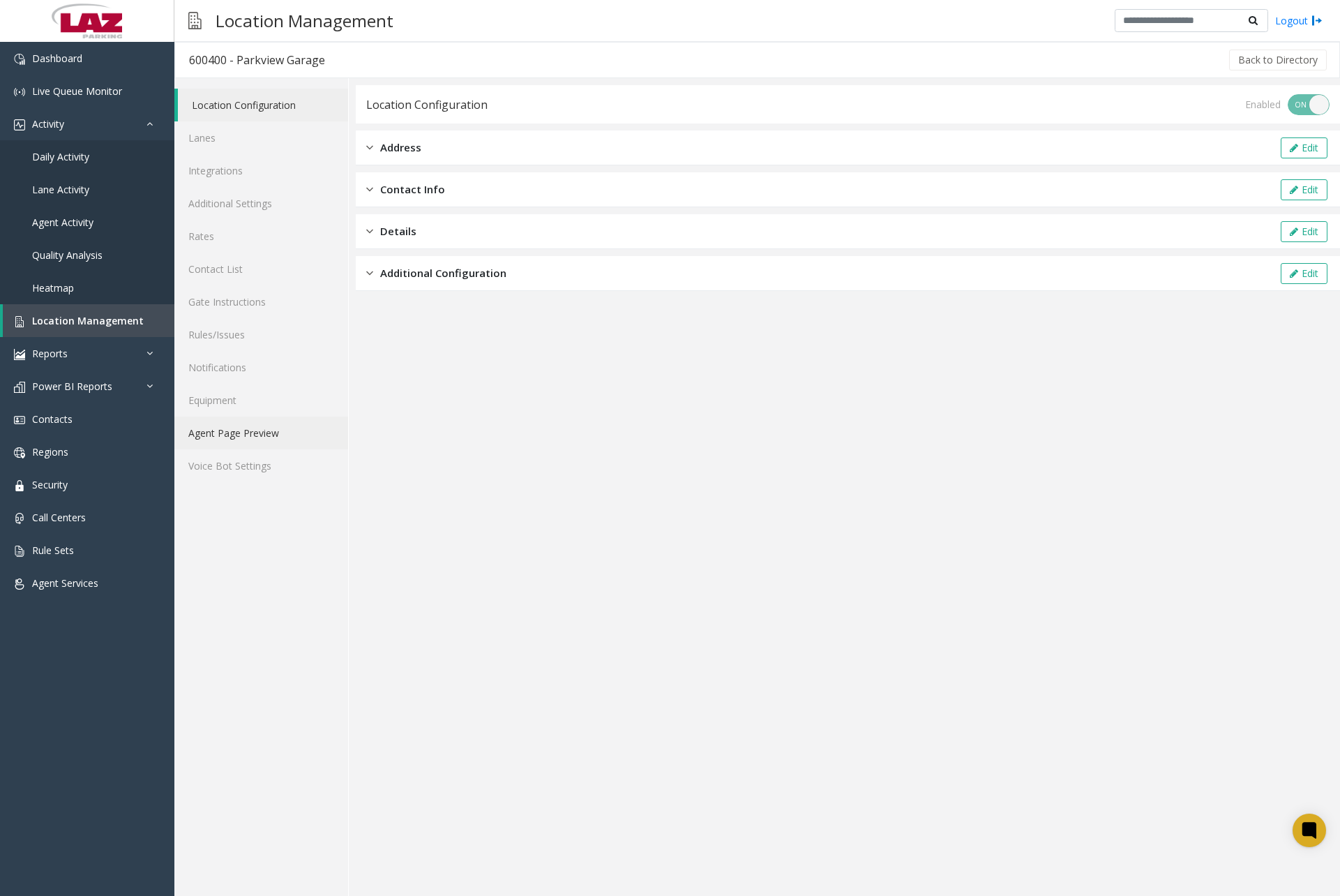
click at [242, 432] on link "Agent Page Preview" at bounding box center [261, 432] width 174 height 33
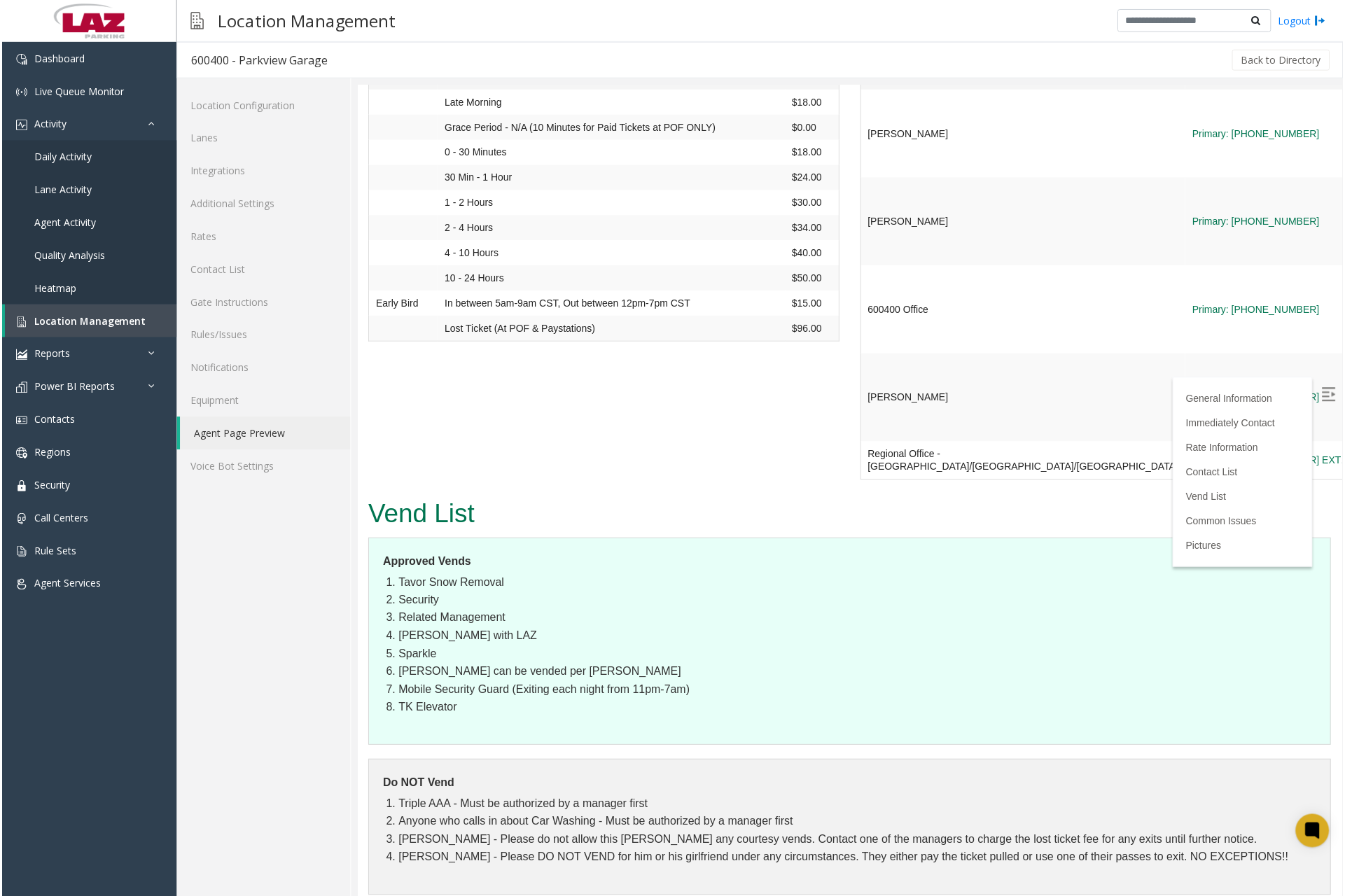
scroll to position [1680, 0]
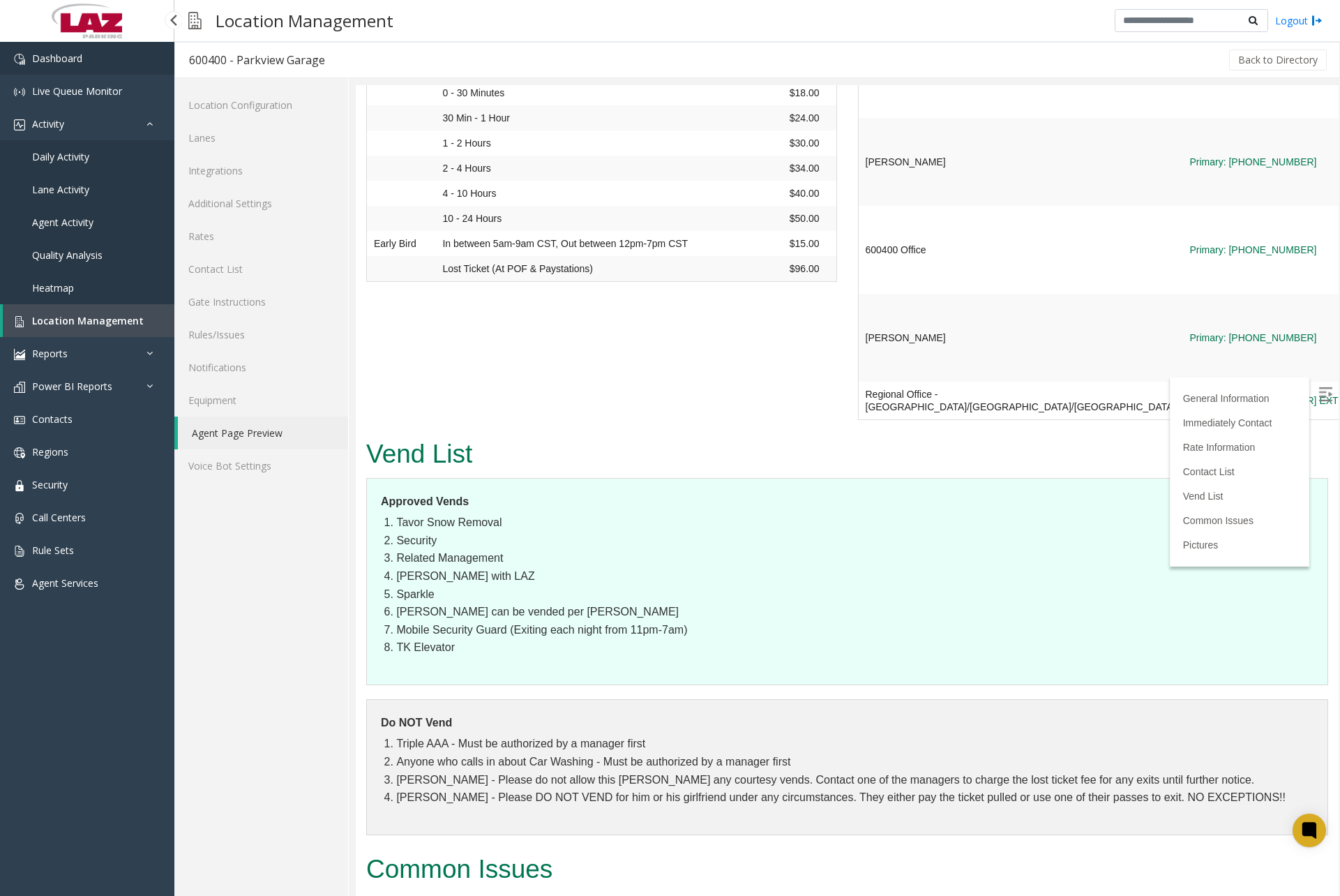
click at [109, 59] on link "Dashboard" at bounding box center [87, 58] width 174 height 33
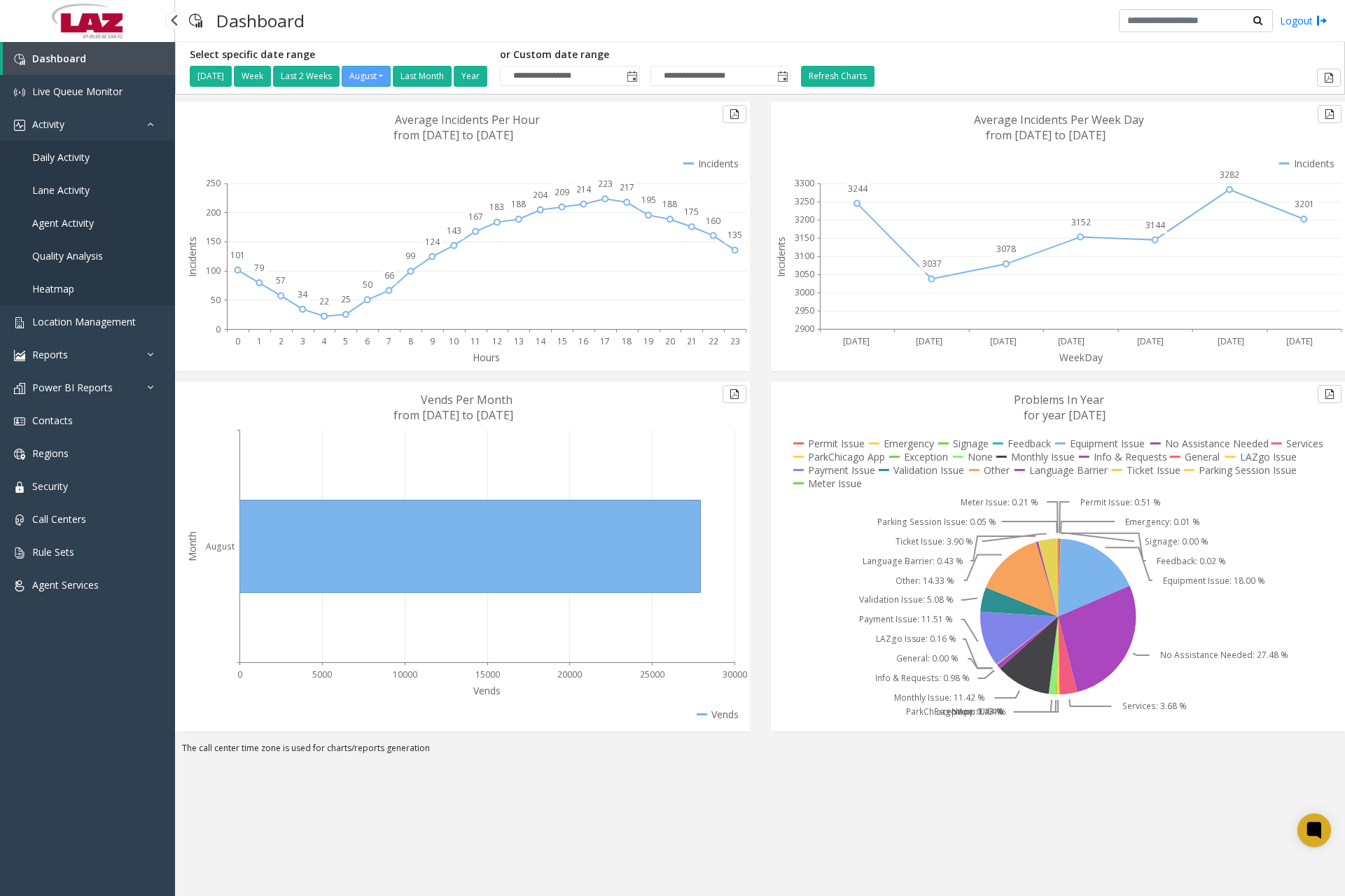
click at [89, 166] on link "Daily Activity" at bounding box center [87, 157] width 175 height 33
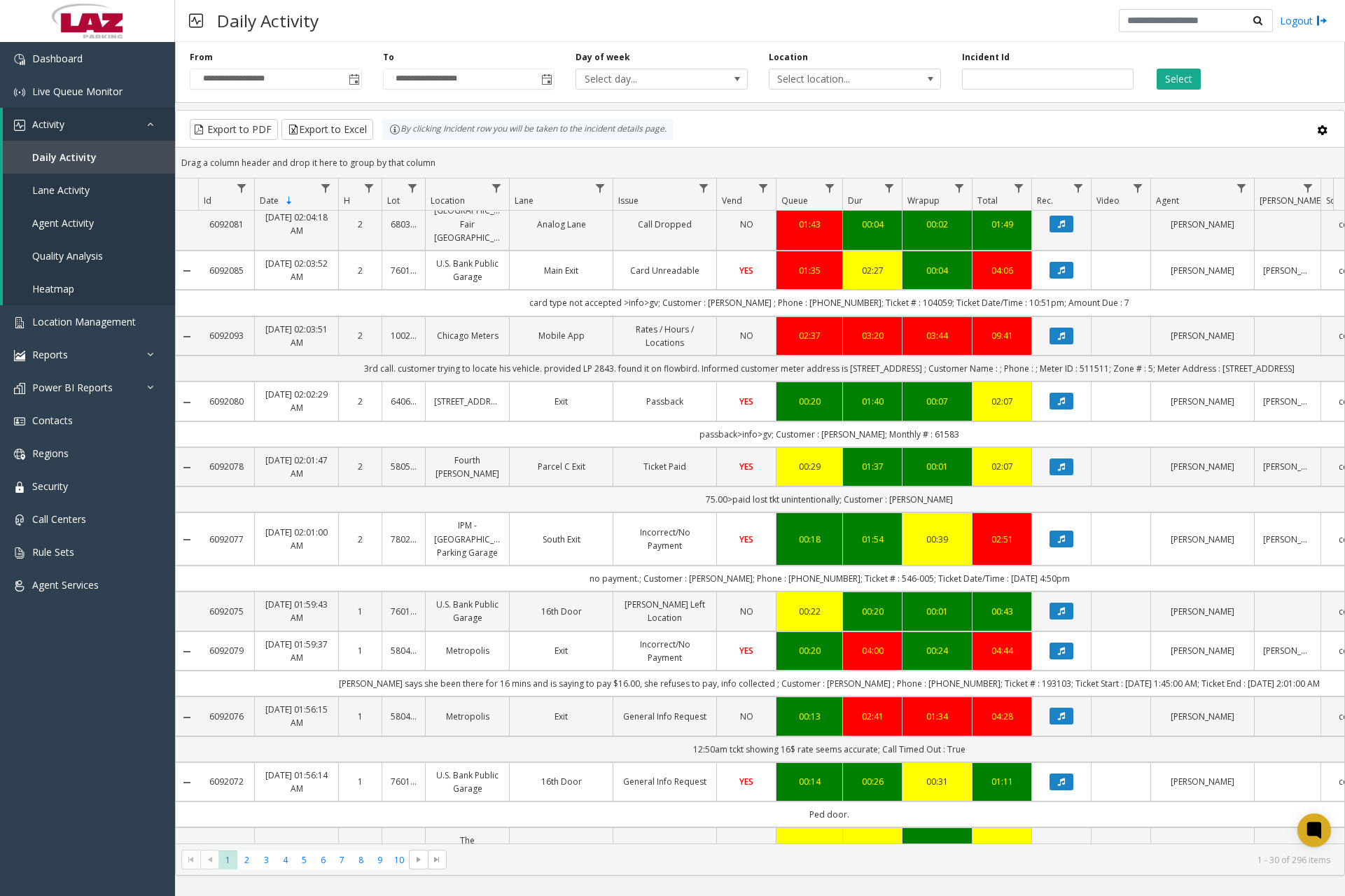
scroll to position [770, 0]
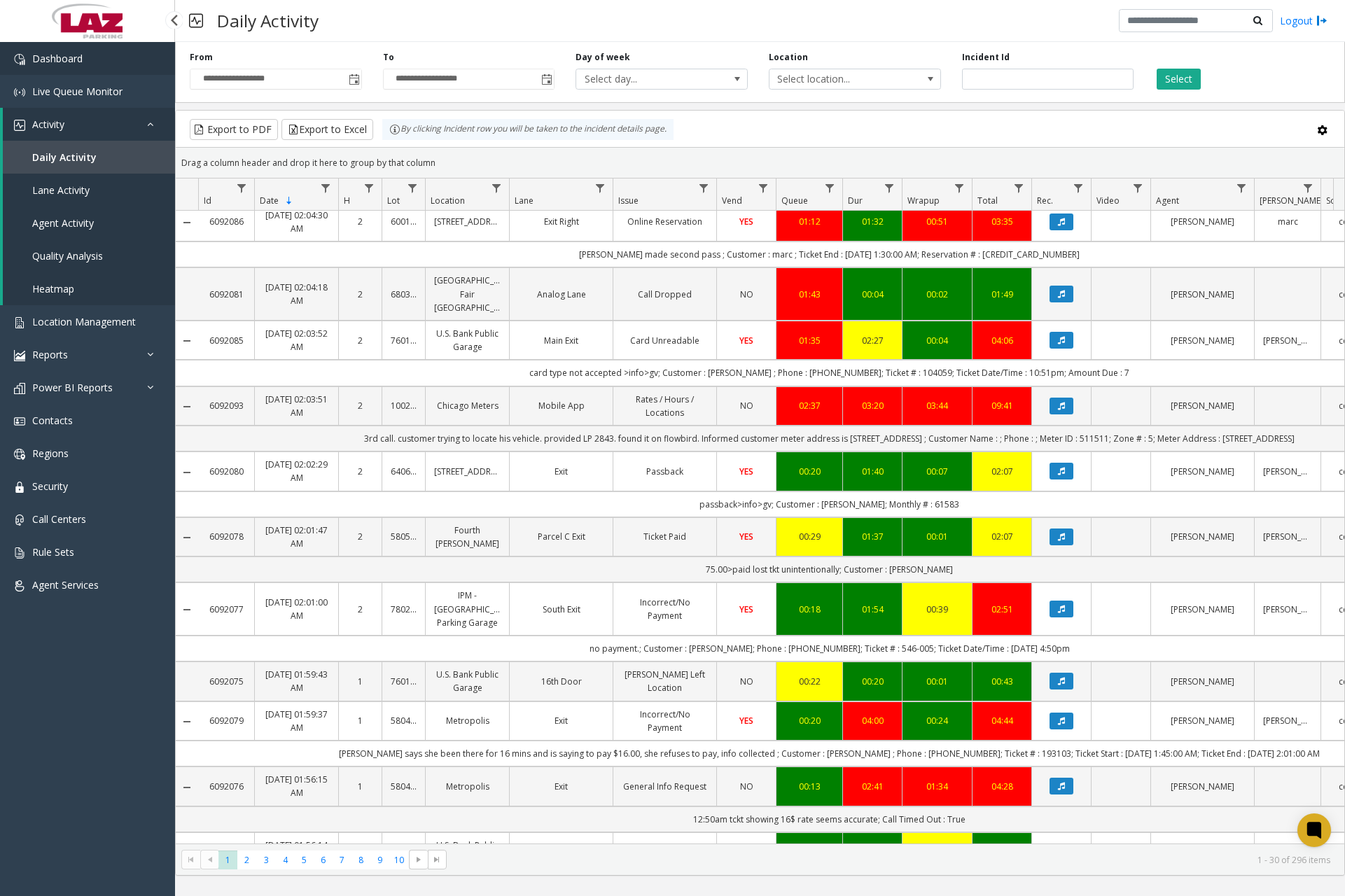
click at [96, 57] on link "Dashboard" at bounding box center [87, 58] width 175 height 33
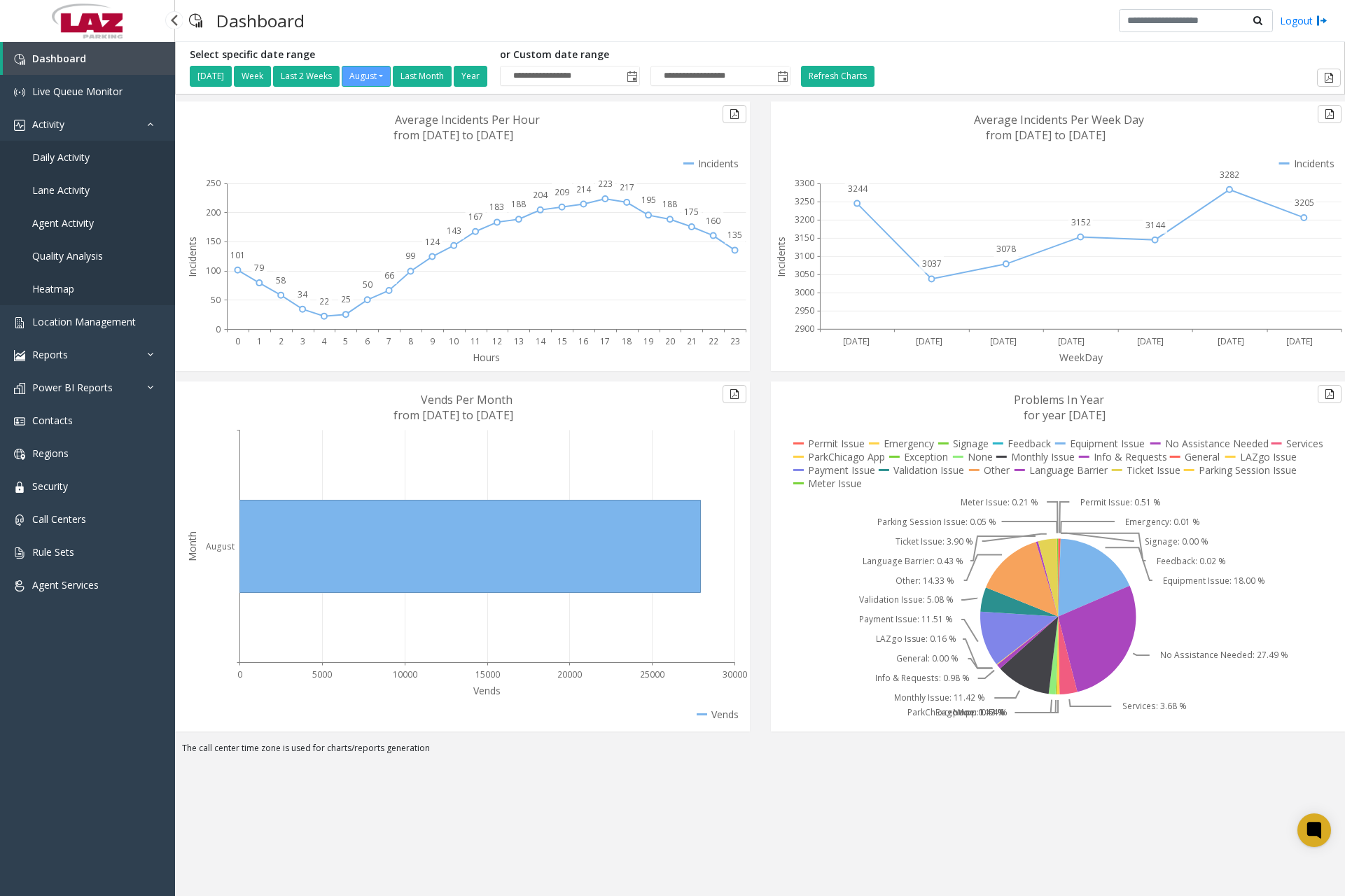
click at [72, 156] on span "Daily Activity" at bounding box center [61, 157] width 58 height 13
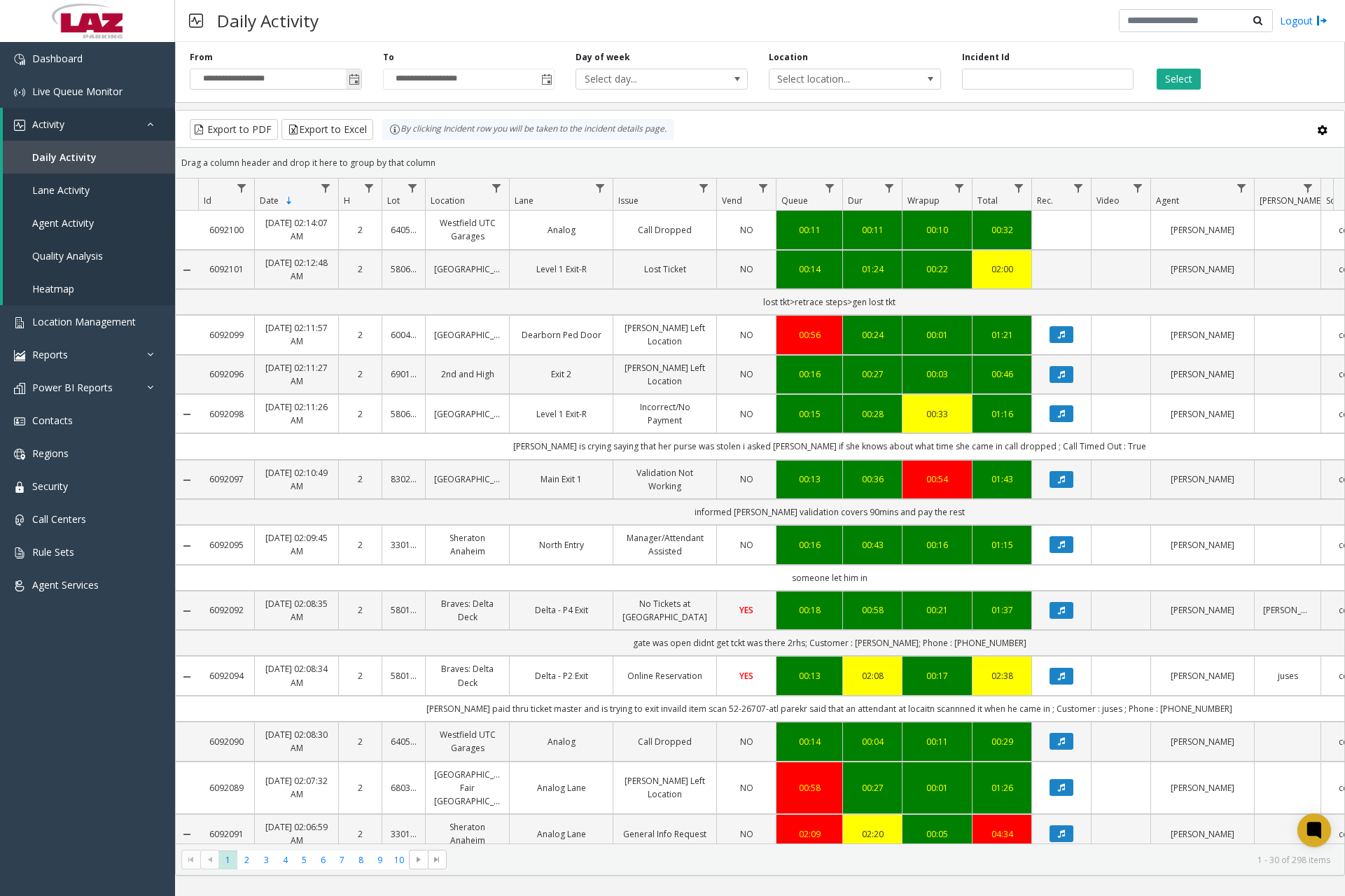
click at [357, 80] on span "Toggle popup" at bounding box center [354, 79] width 11 height 11
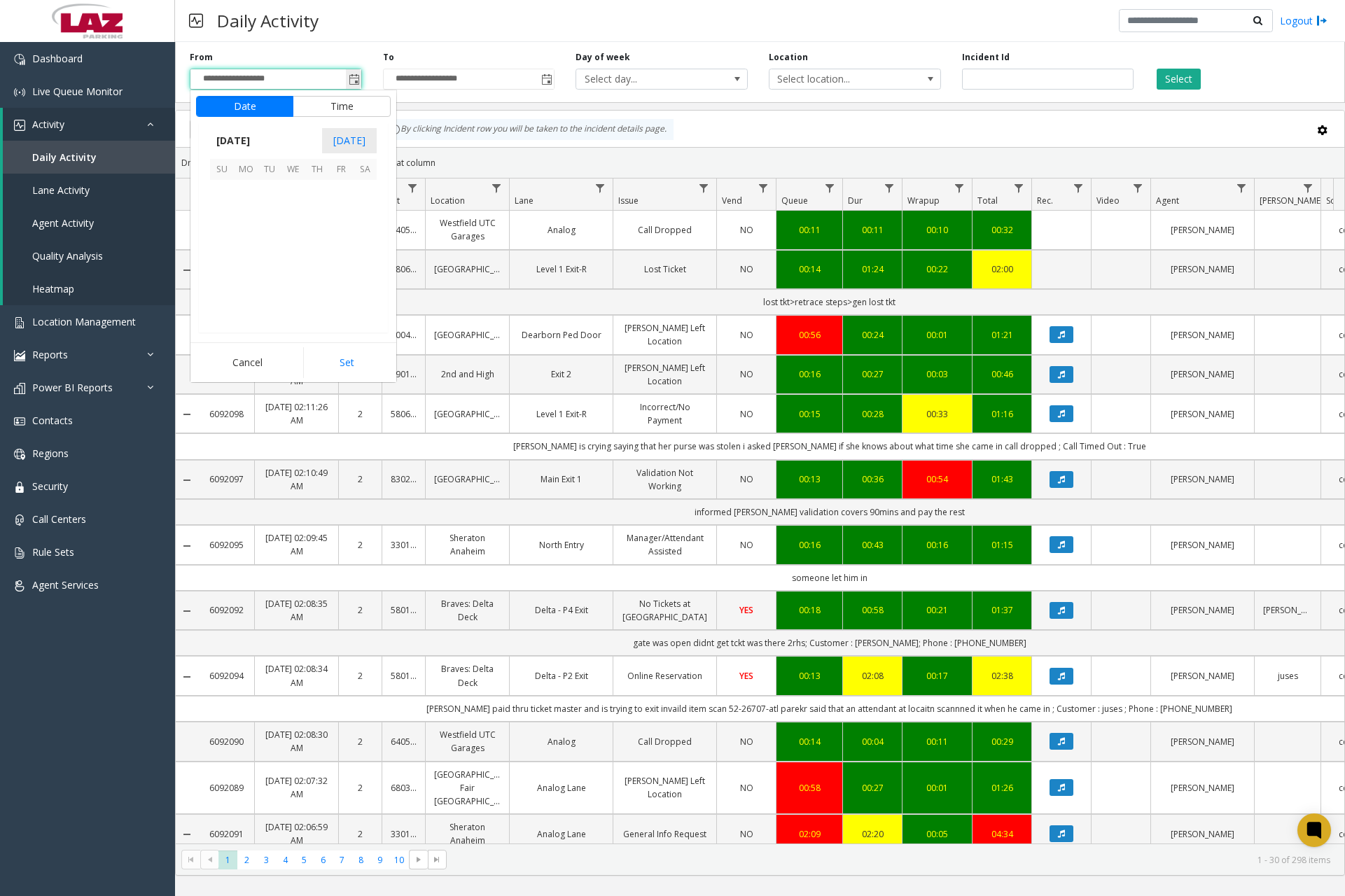
scroll to position [251105, 0]
click at [342, 285] on span "29" at bounding box center [341, 287] width 24 height 24
click at [228, 304] on span "11" at bounding box center [230, 305] width 11 height 13
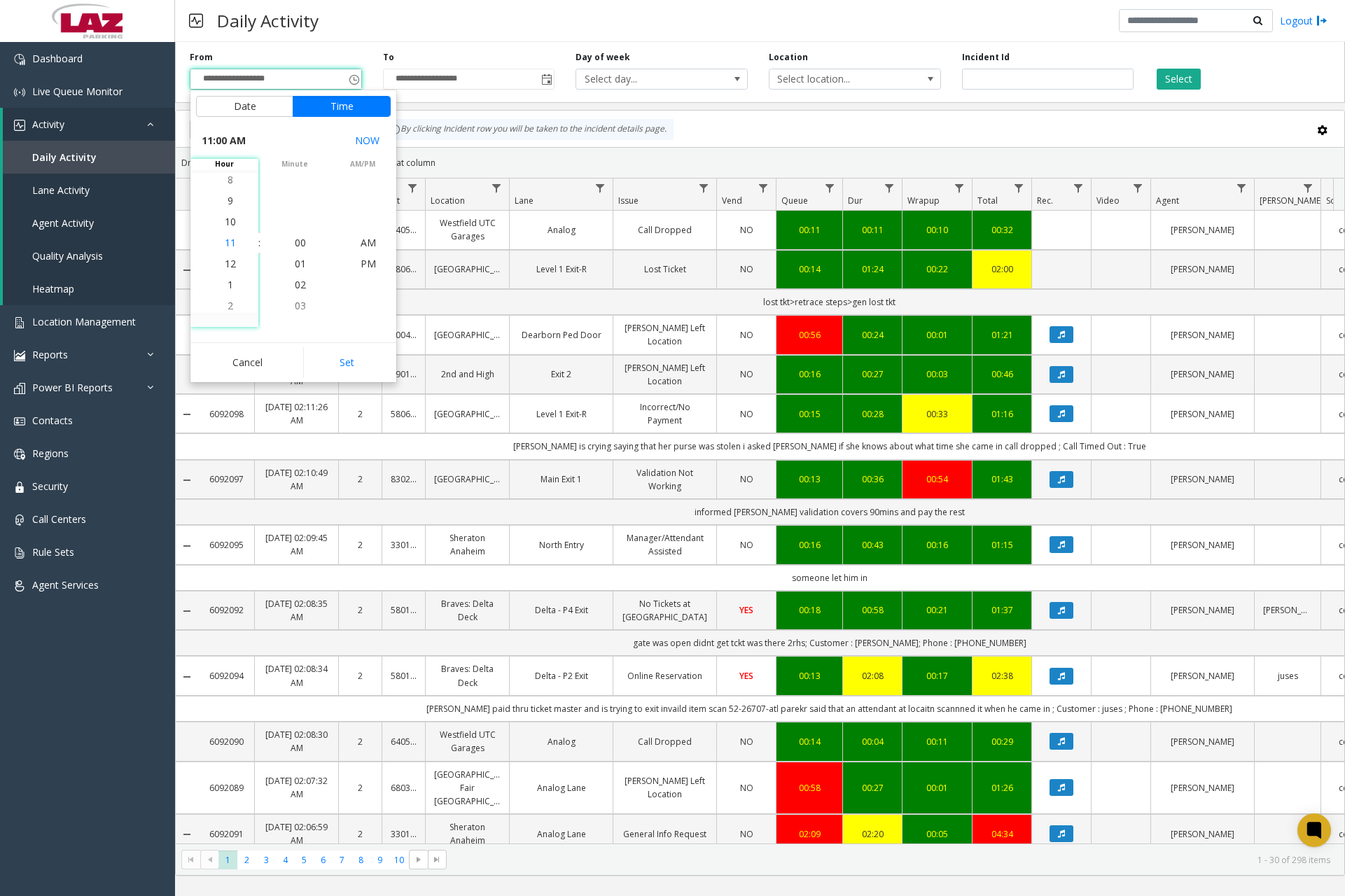
click at [226, 246] on span "11" at bounding box center [230, 242] width 11 height 13
click at [295, 242] on span "00" at bounding box center [300, 242] width 11 height 13
click at [361, 264] on span "PM" at bounding box center [369, 263] width 16 height 13
click at [352, 356] on button "Set" at bounding box center [347, 362] width 88 height 31
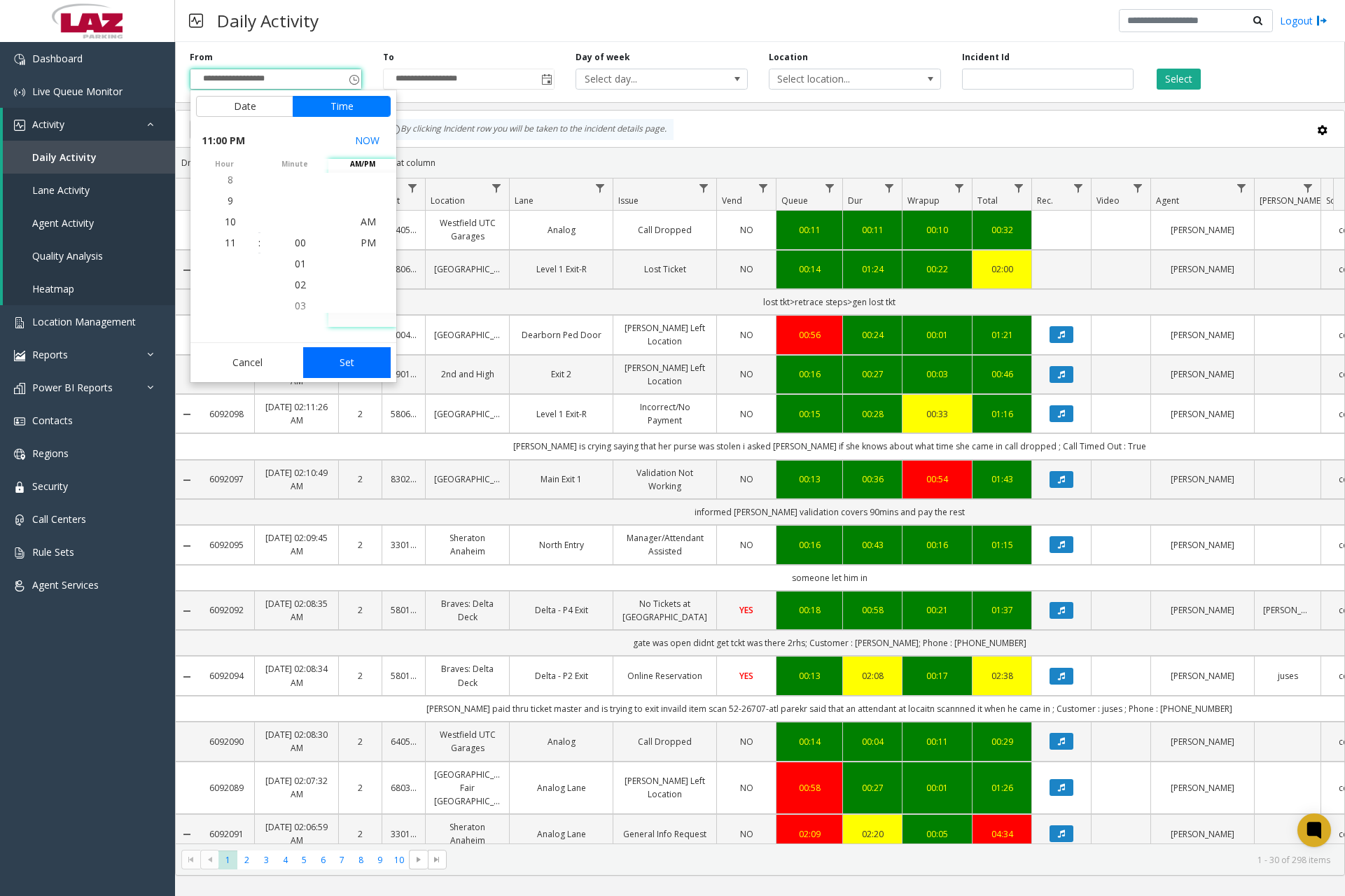
type input "**********"
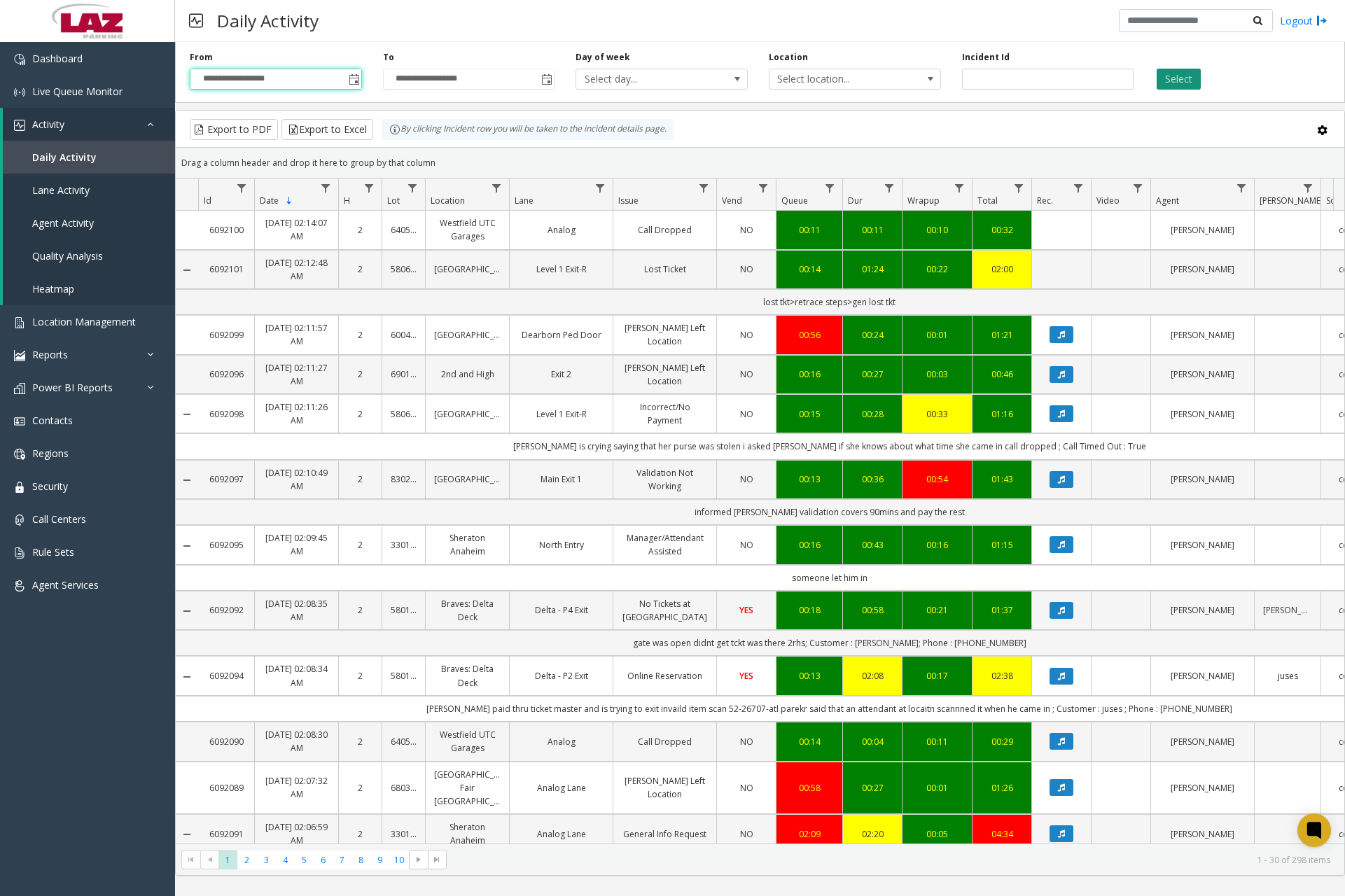
click at [1180, 86] on button "Select" at bounding box center [1179, 79] width 44 height 21
click at [498, 194] on link "Data table" at bounding box center [496, 188] width 19 height 19
click at [524, 252] on input "Location Filter" at bounding box center [557, 248] width 119 height 24
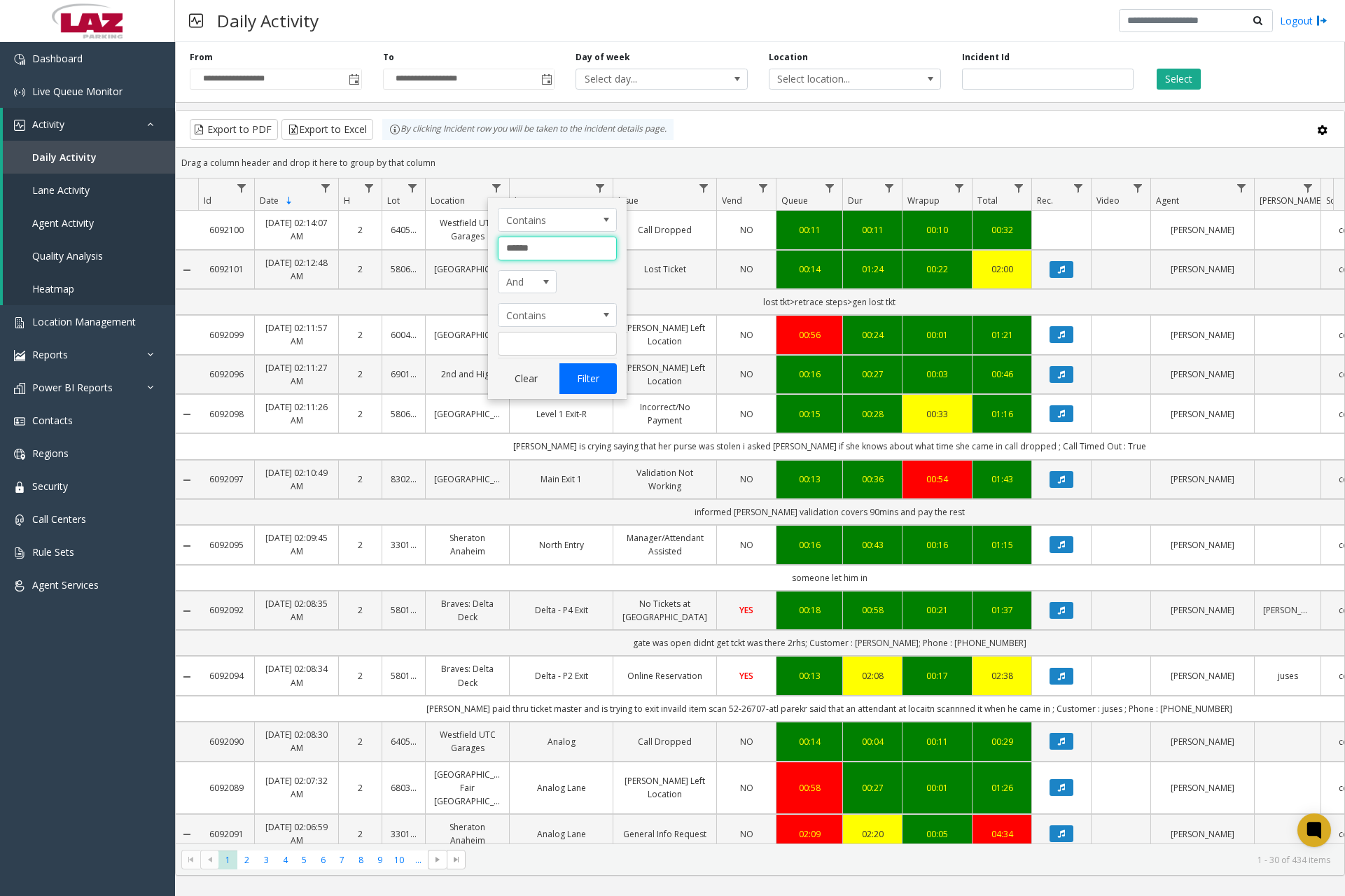
type input "******"
click at [588, 376] on button "Filter" at bounding box center [588, 379] width 58 height 31
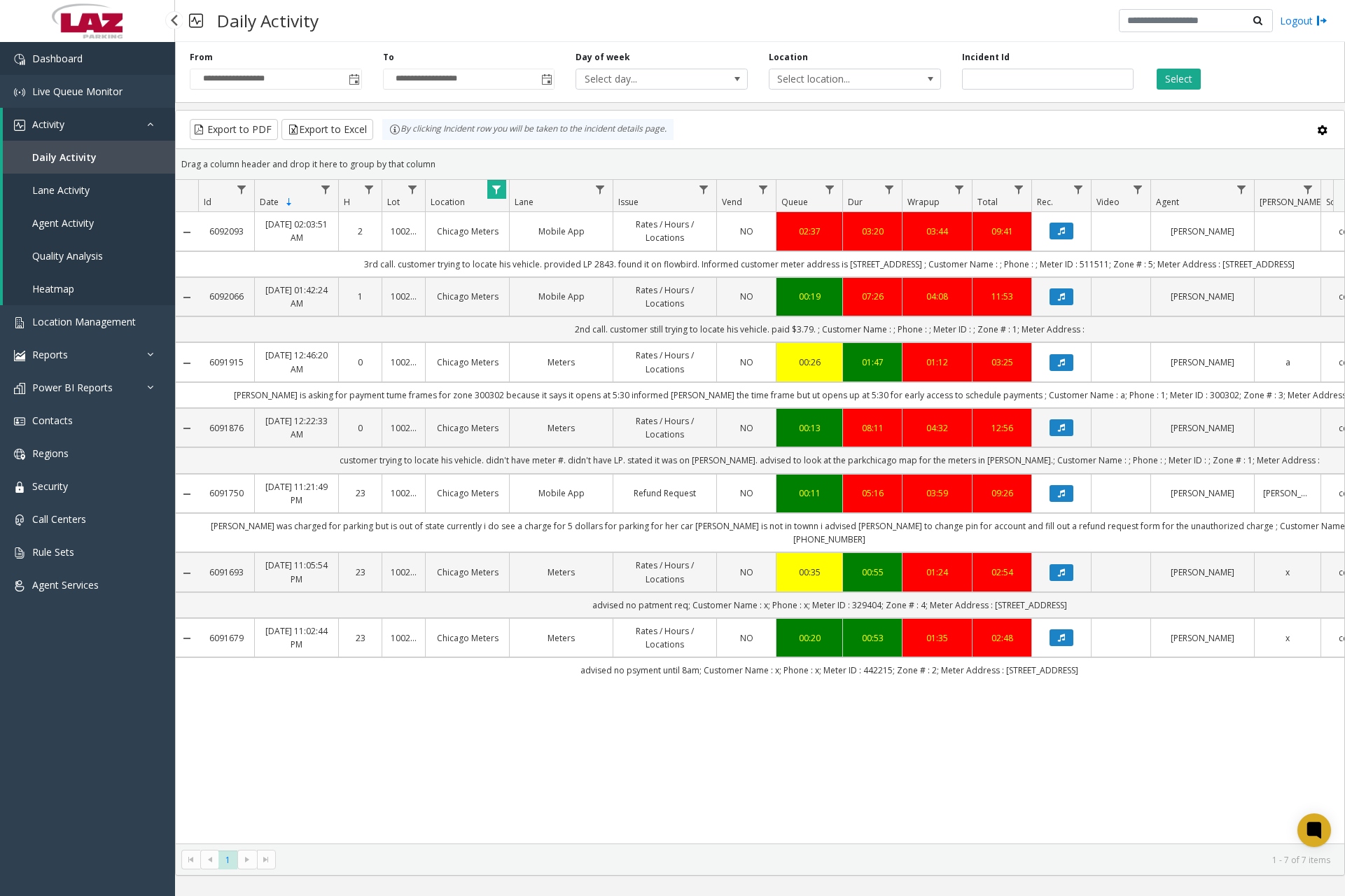
click at [107, 58] on link "Dashboard" at bounding box center [87, 58] width 175 height 33
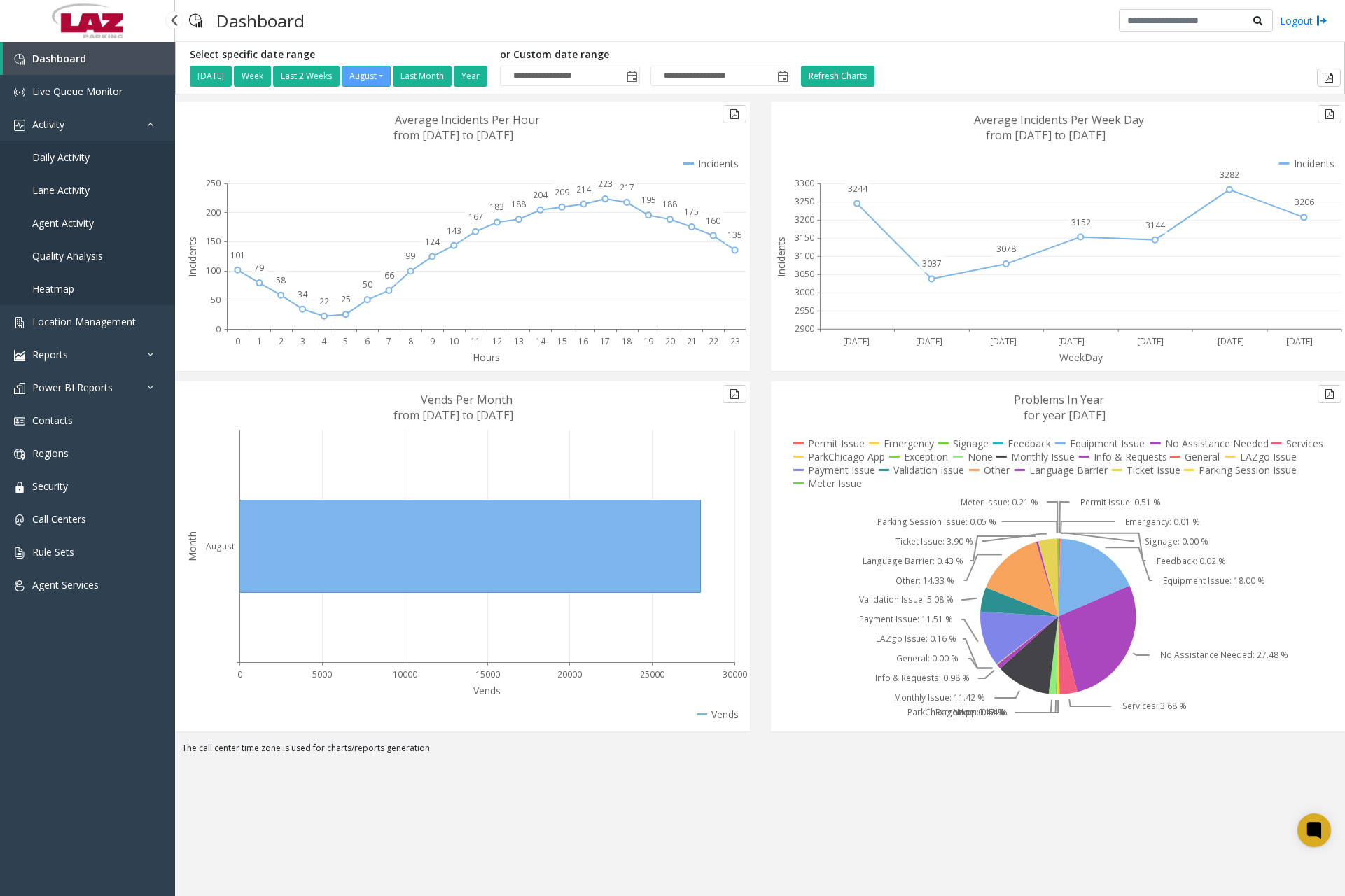
click at [74, 161] on span "Daily Activity" at bounding box center [61, 157] width 58 height 13
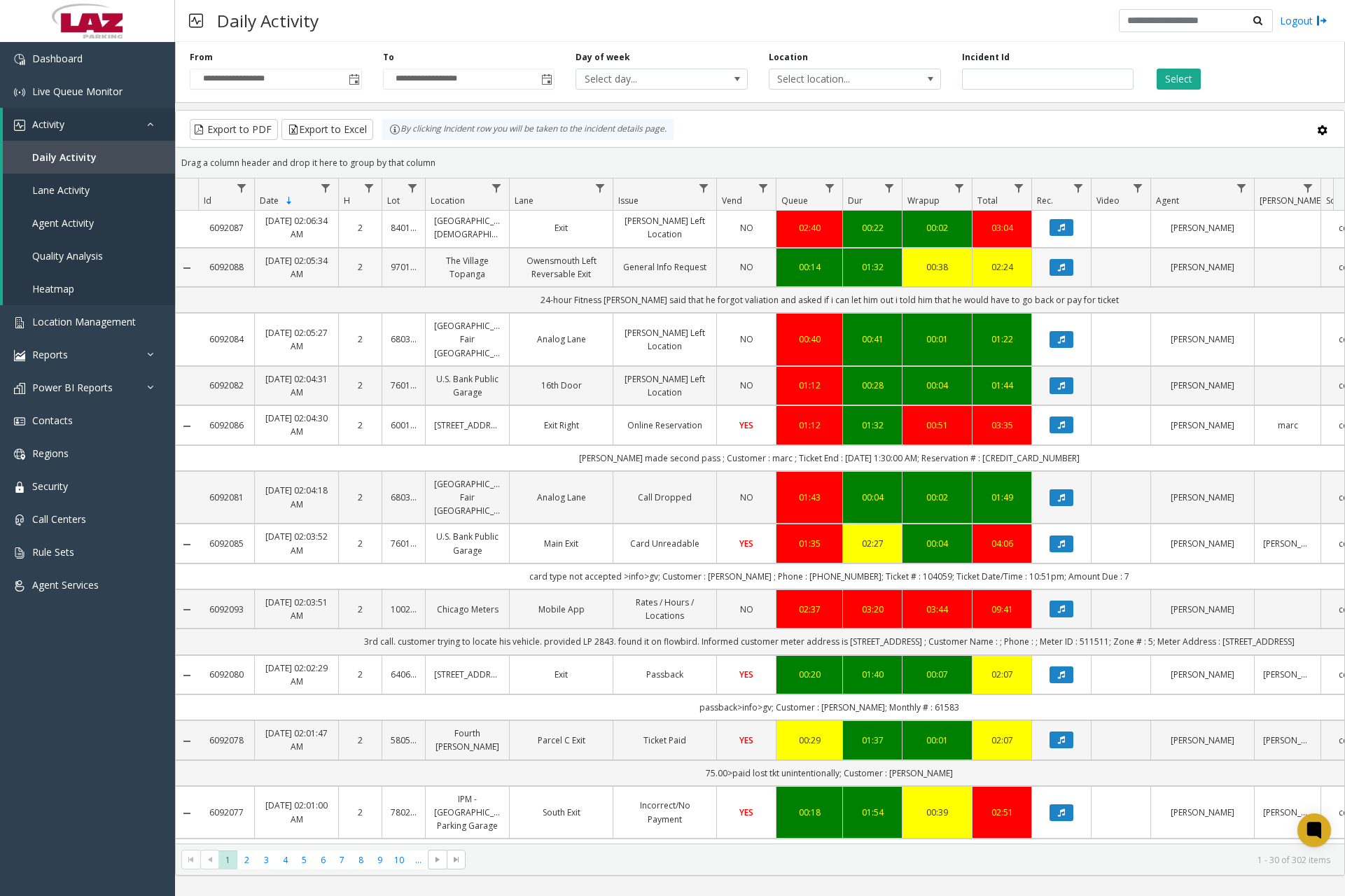
scroll to position [1050, 0]
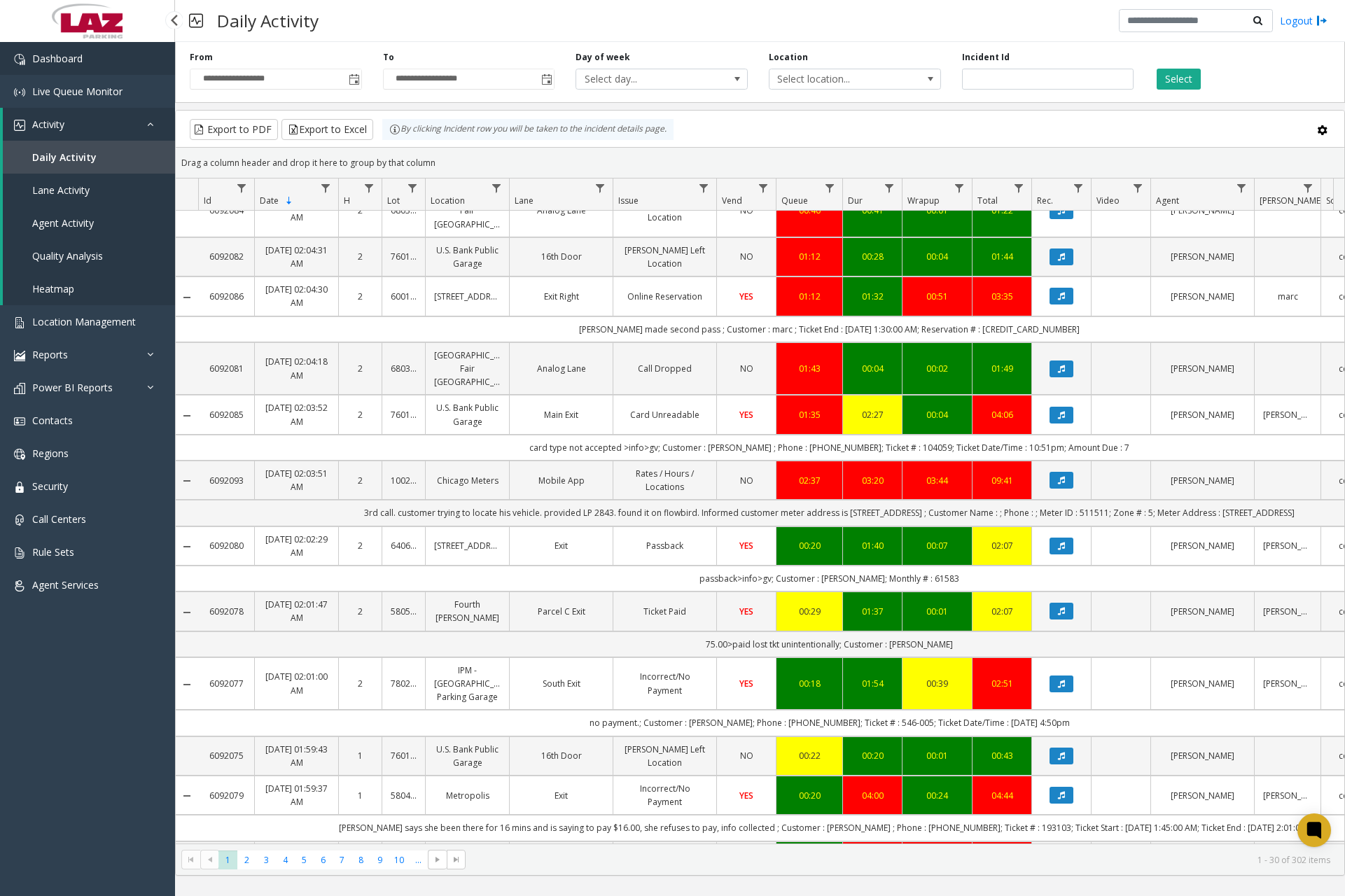
click at [141, 65] on link "Dashboard" at bounding box center [87, 58] width 175 height 33
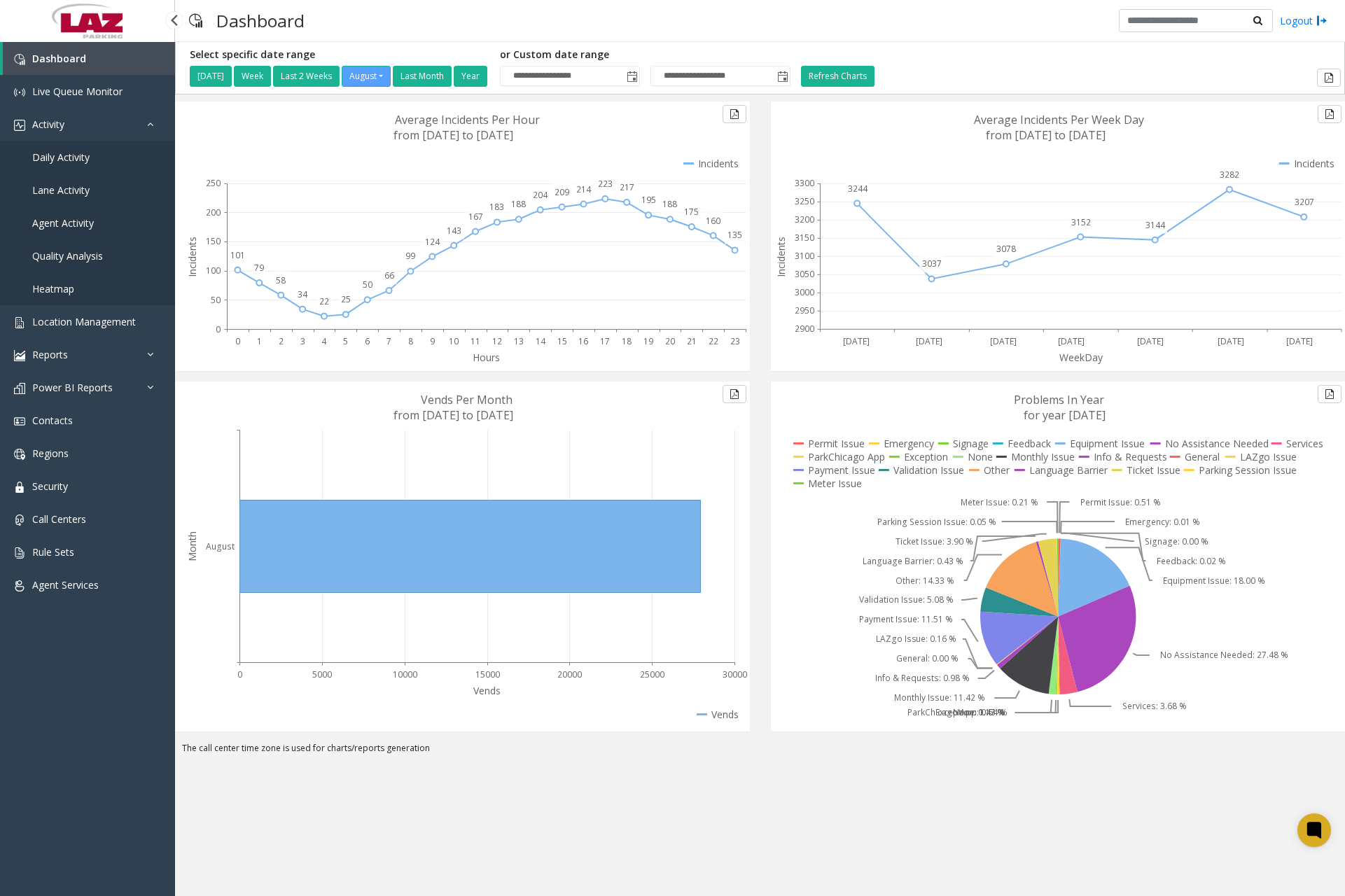
click at [90, 158] on link "Daily Activity" at bounding box center [87, 157] width 175 height 33
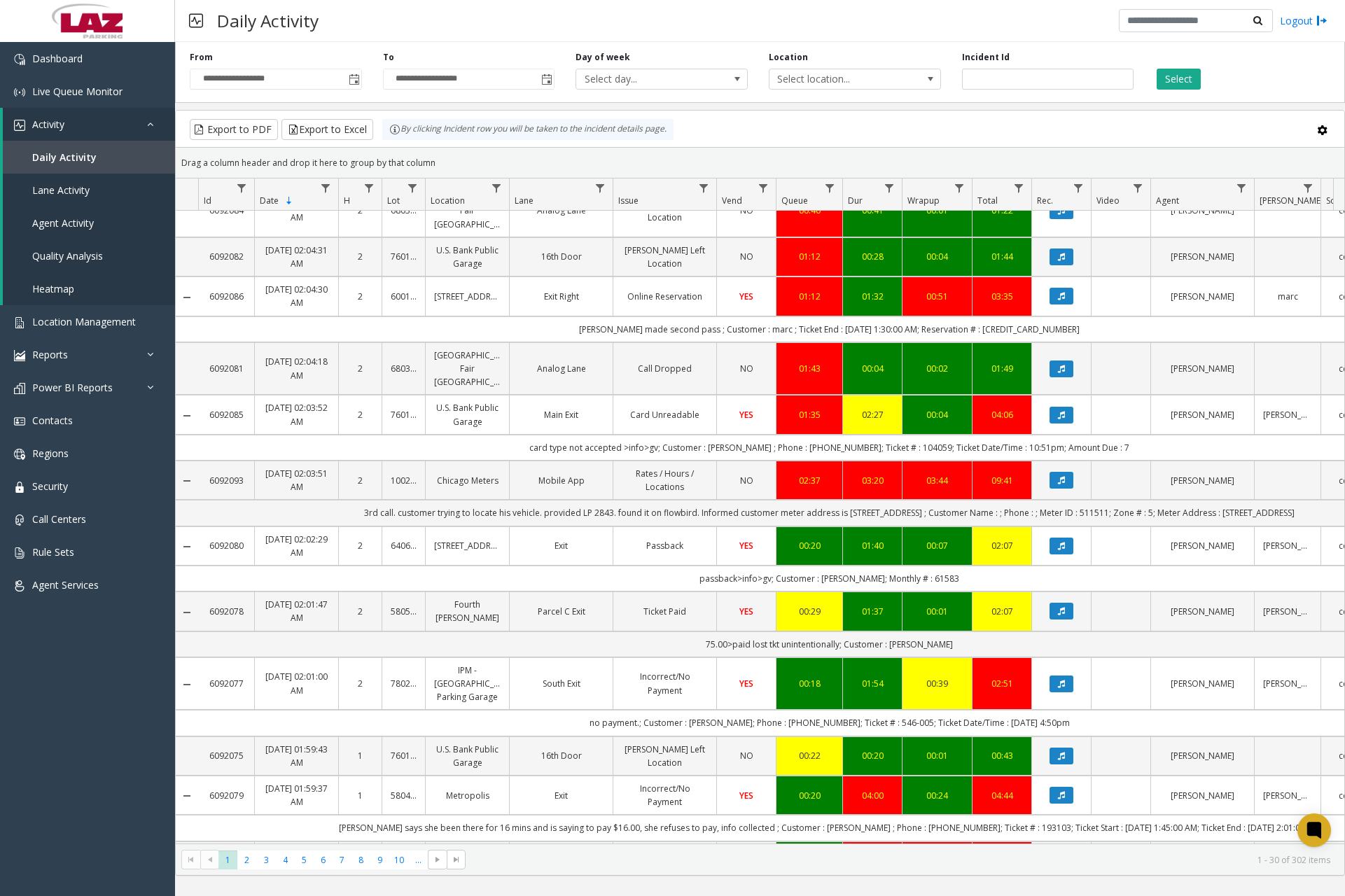
scroll to position [1069, 0]
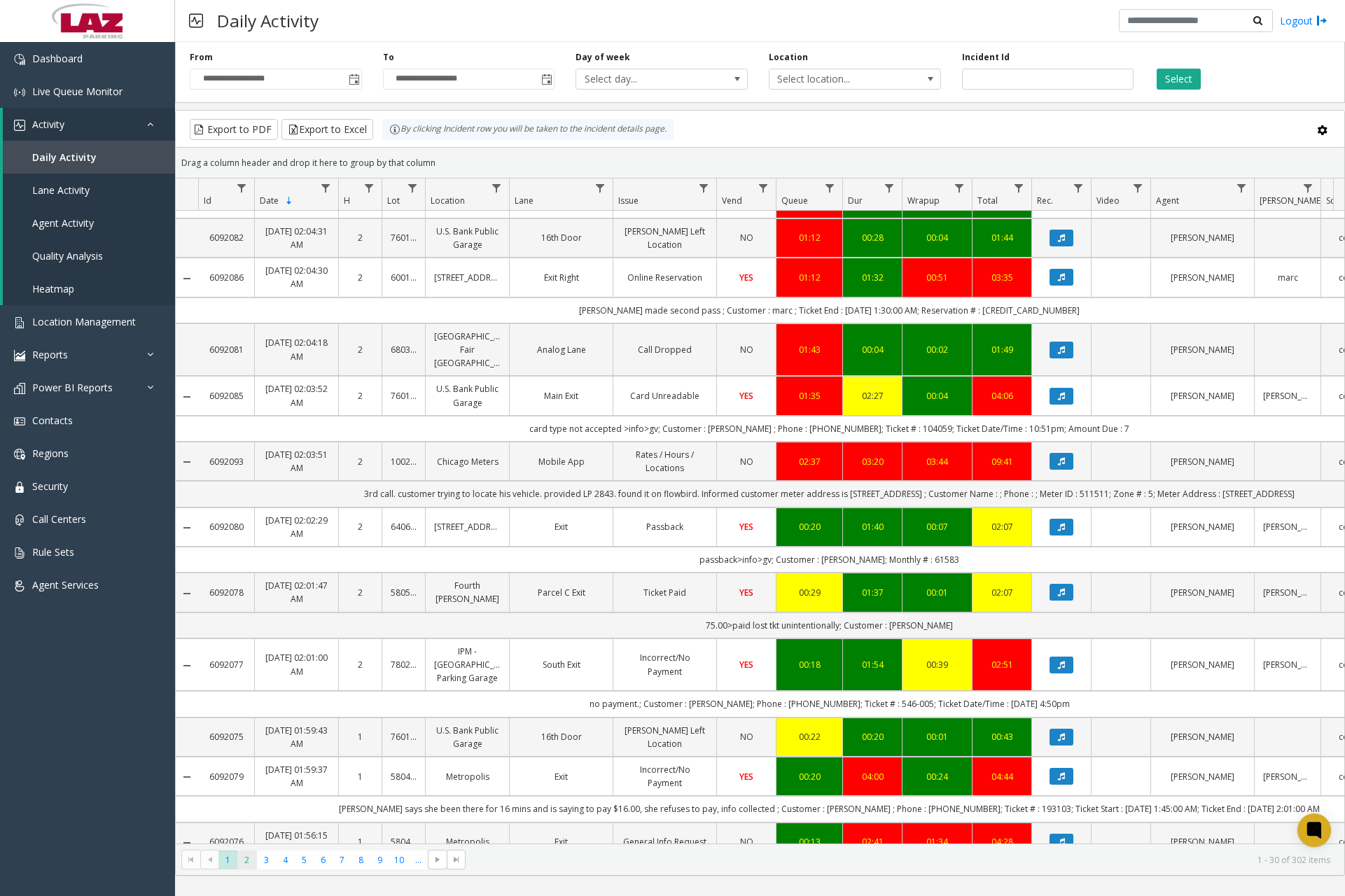
click at [243, 859] on span "2" at bounding box center [247, 860] width 19 height 19
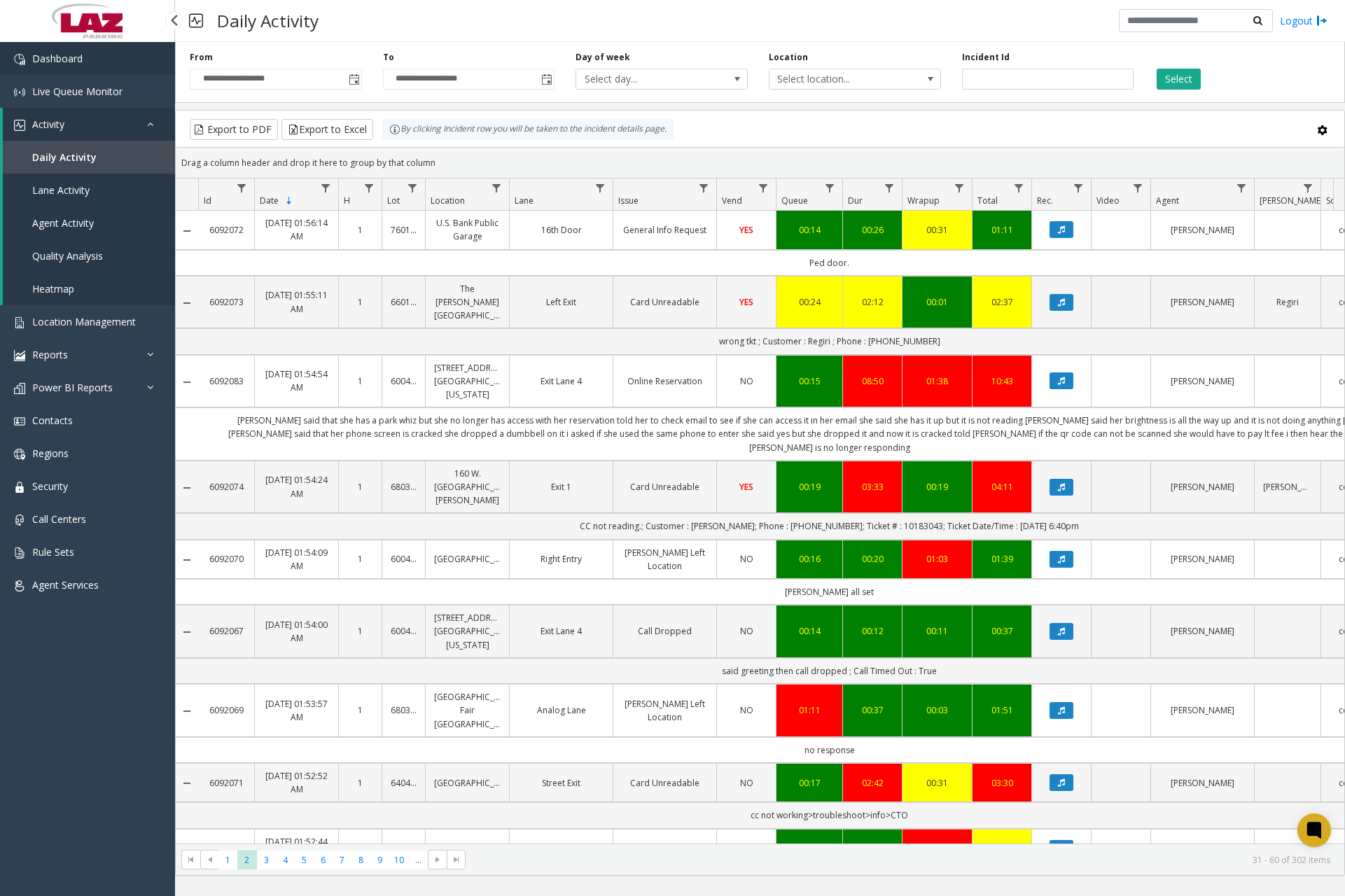
click at [117, 54] on link "Dashboard" at bounding box center [87, 58] width 175 height 33
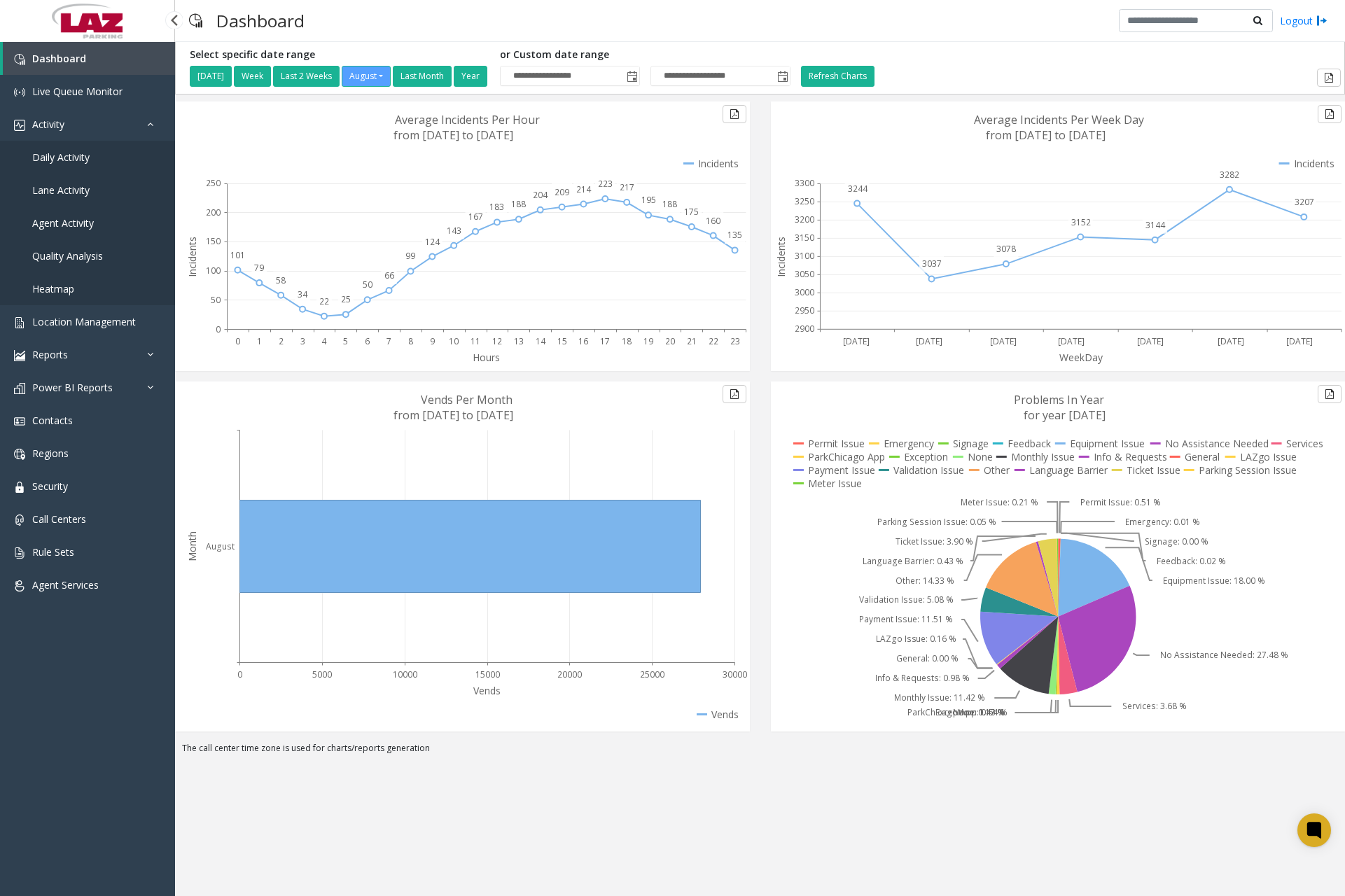
click at [58, 153] on span "Daily Activity" at bounding box center [61, 157] width 58 height 13
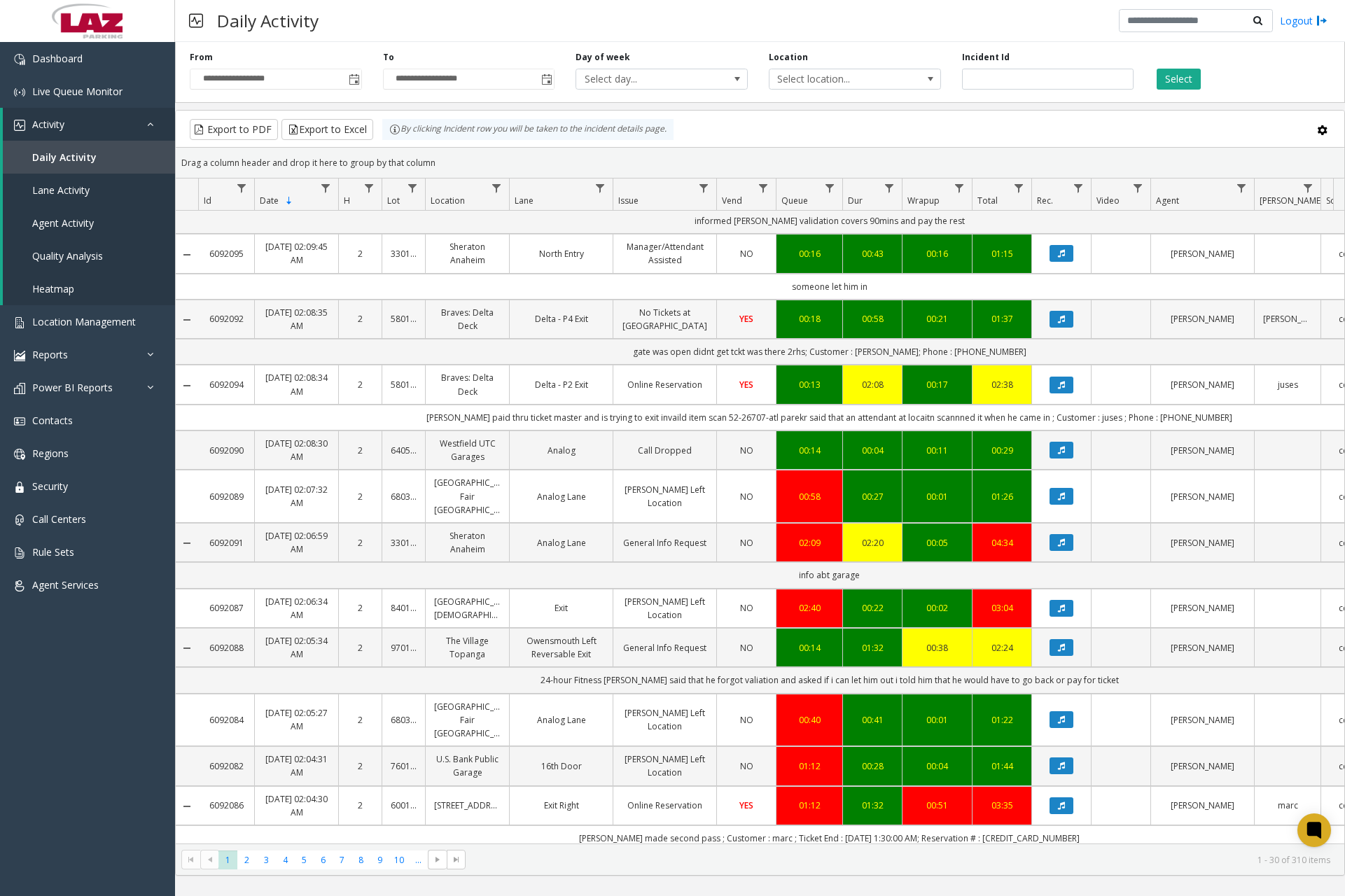
scroll to position [1030, 0]
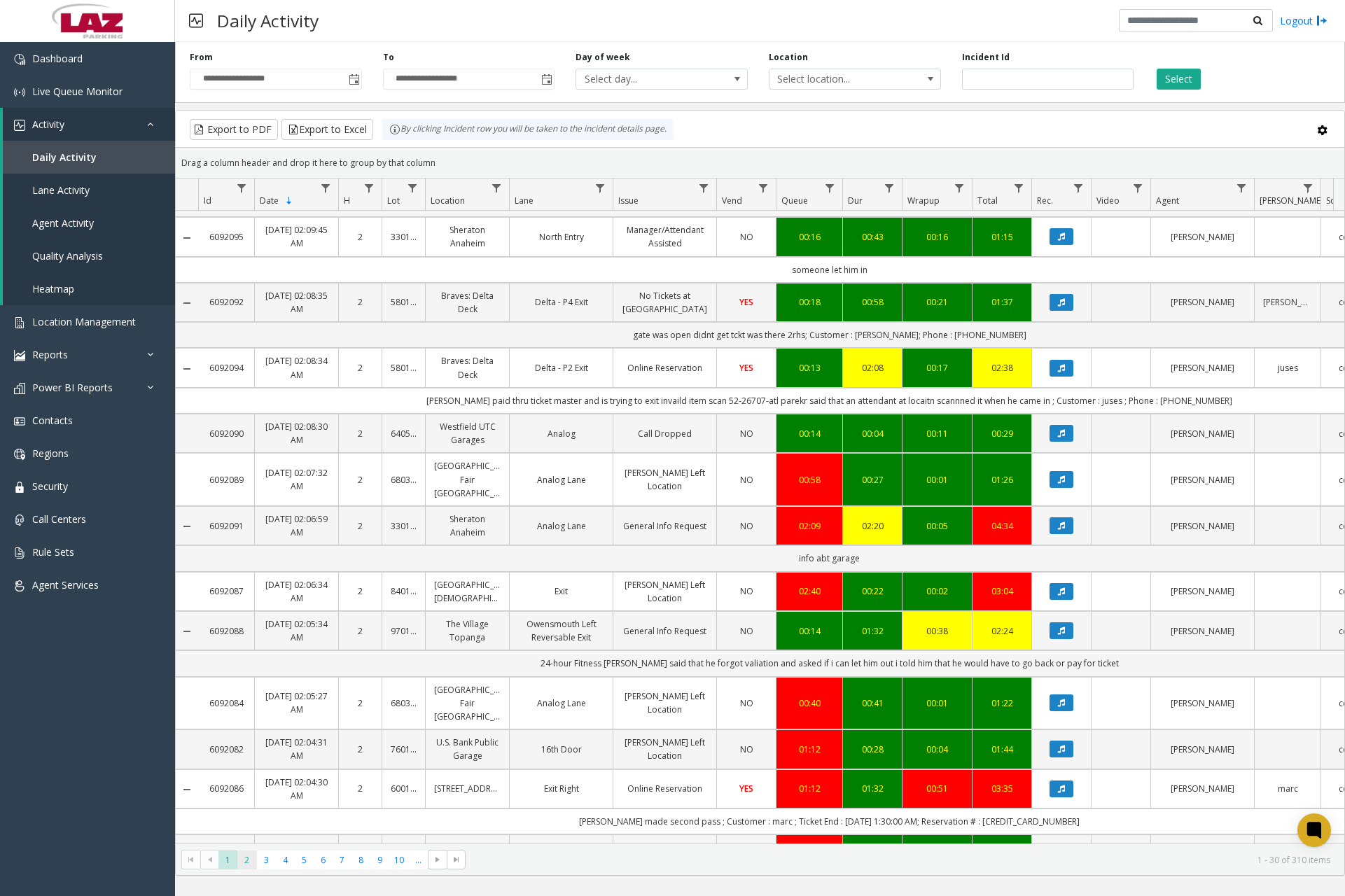
click at [249, 864] on span "2" at bounding box center [247, 860] width 19 height 19
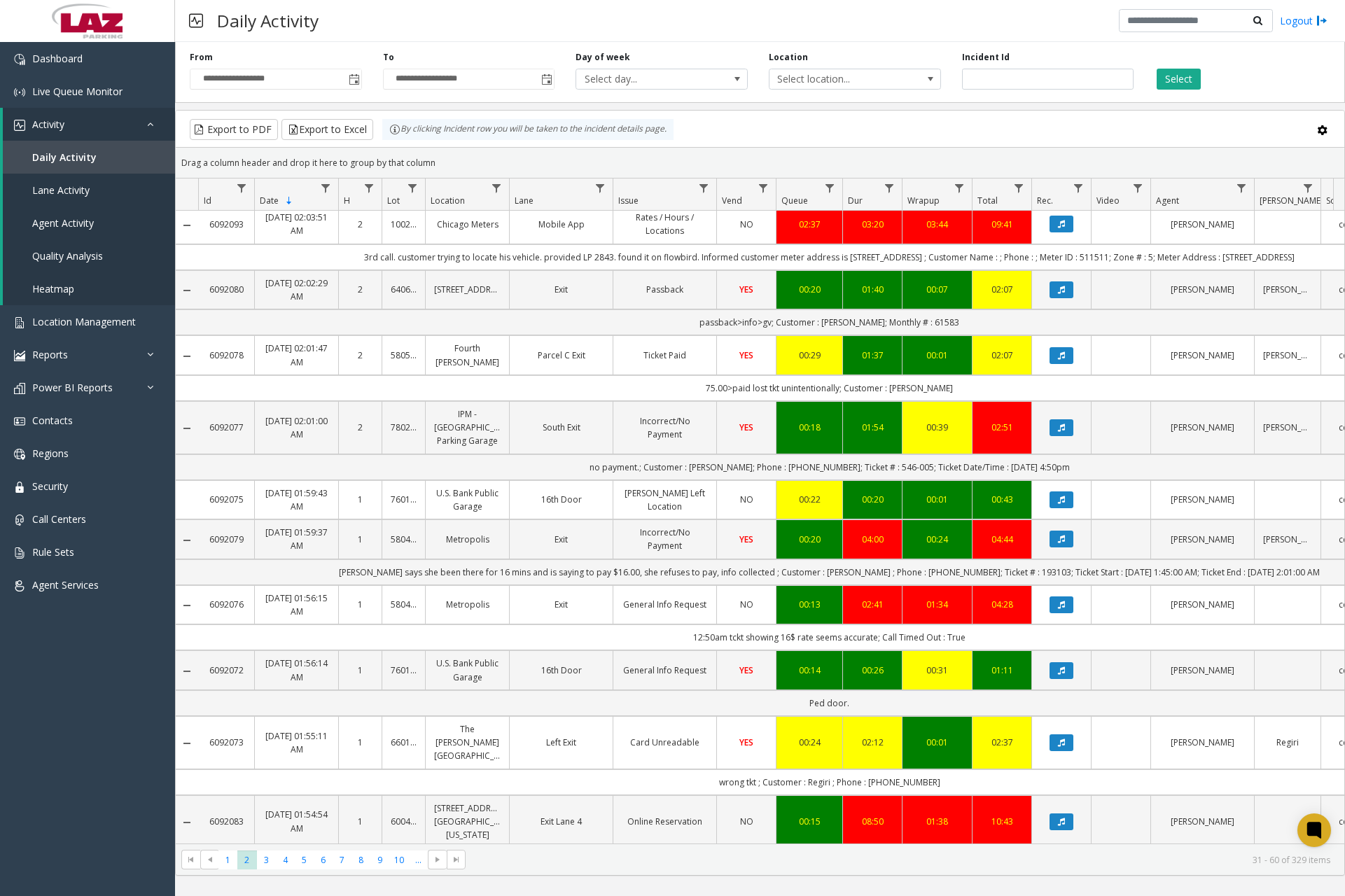
scroll to position [982, 0]
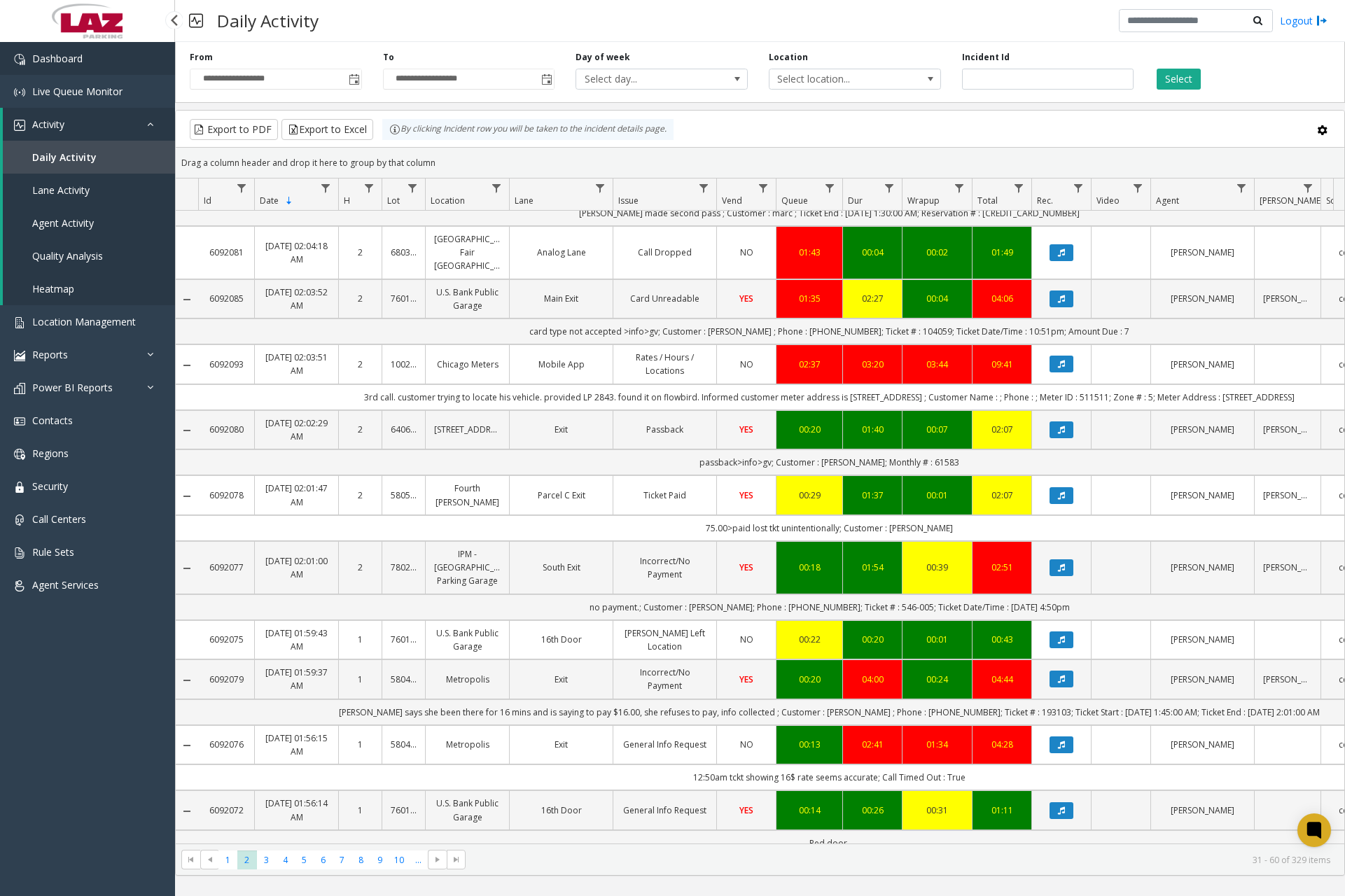
click at [113, 65] on link "Dashboard" at bounding box center [87, 58] width 175 height 33
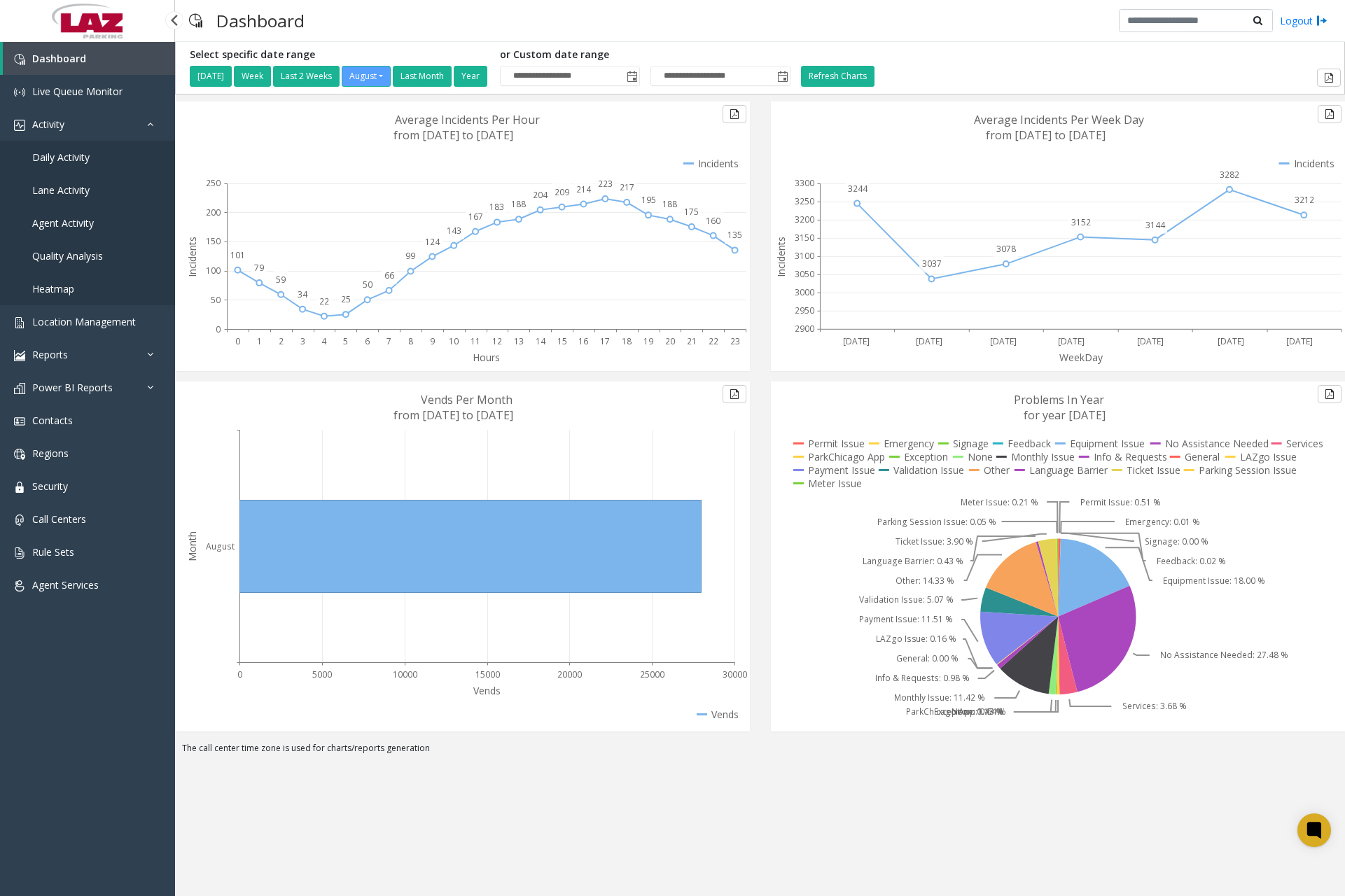
click at [67, 165] on link "Daily Activity" at bounding box center [87, 157] width 175 height 33
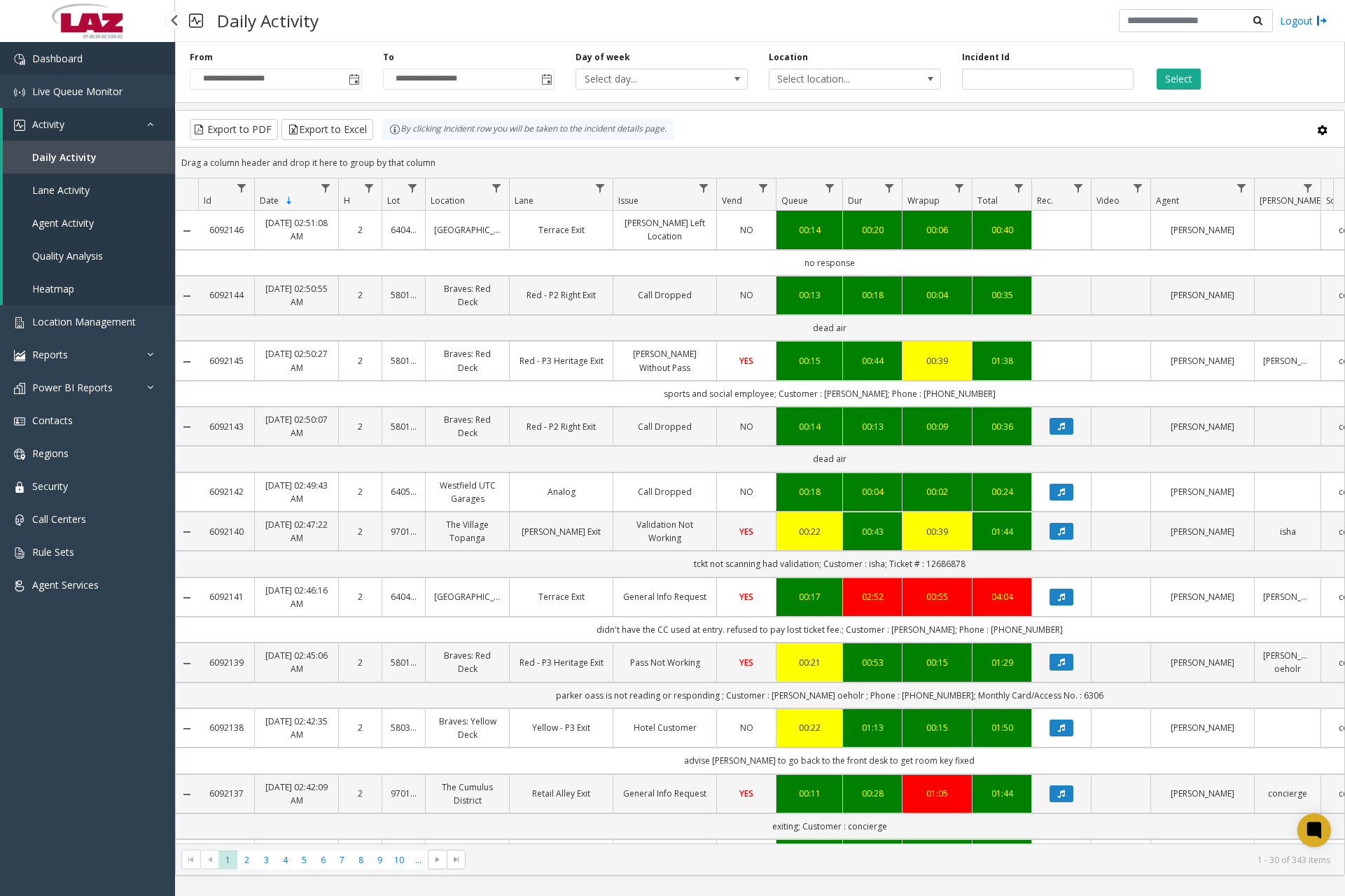
click at [105, 67] on link "Dashboard" at bounding box center [87, 58] width 175 height 33
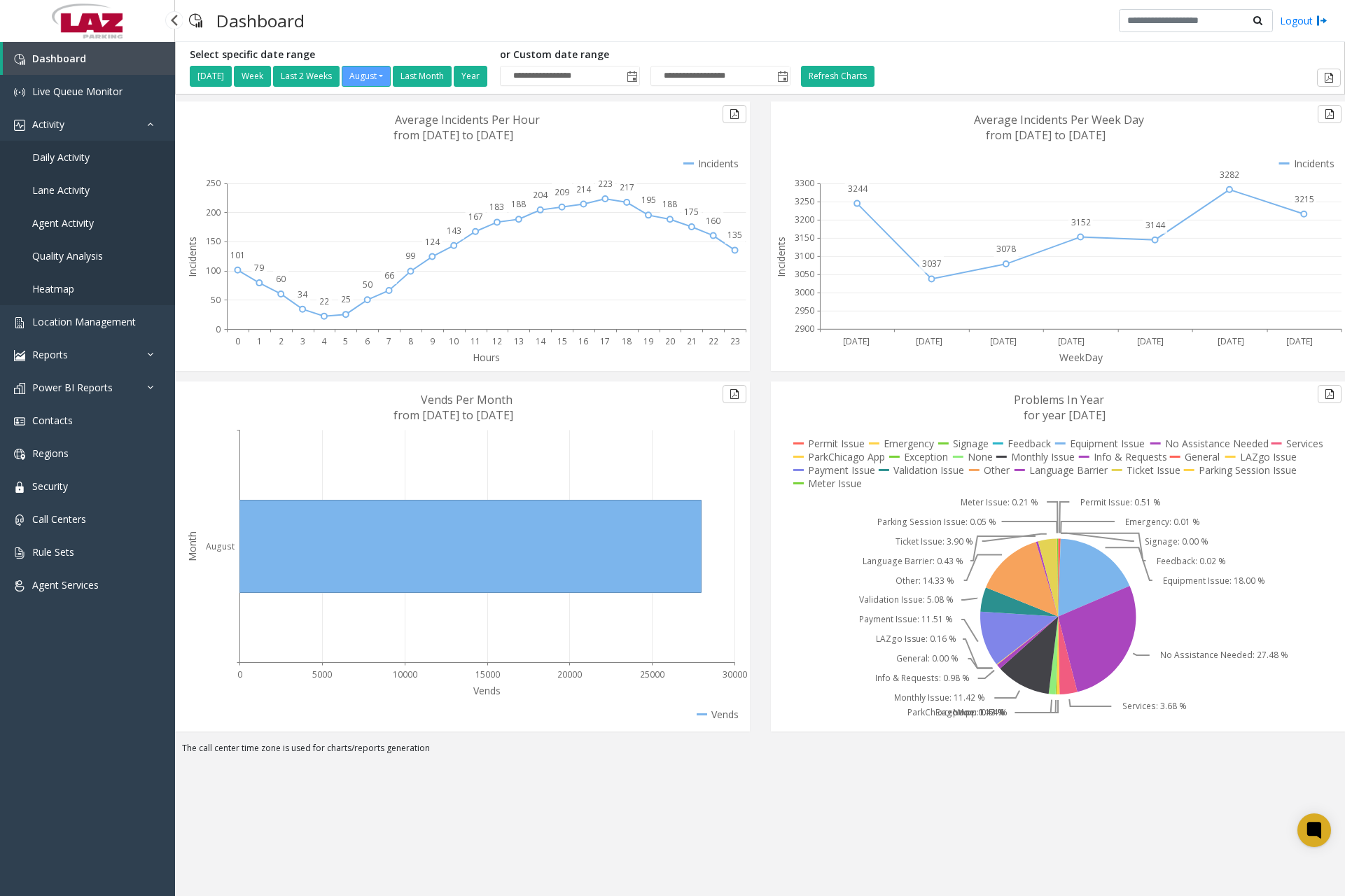
click at [77, 153] on span "Daily Activity" at bounding box center [61, 157] width 58 height 13
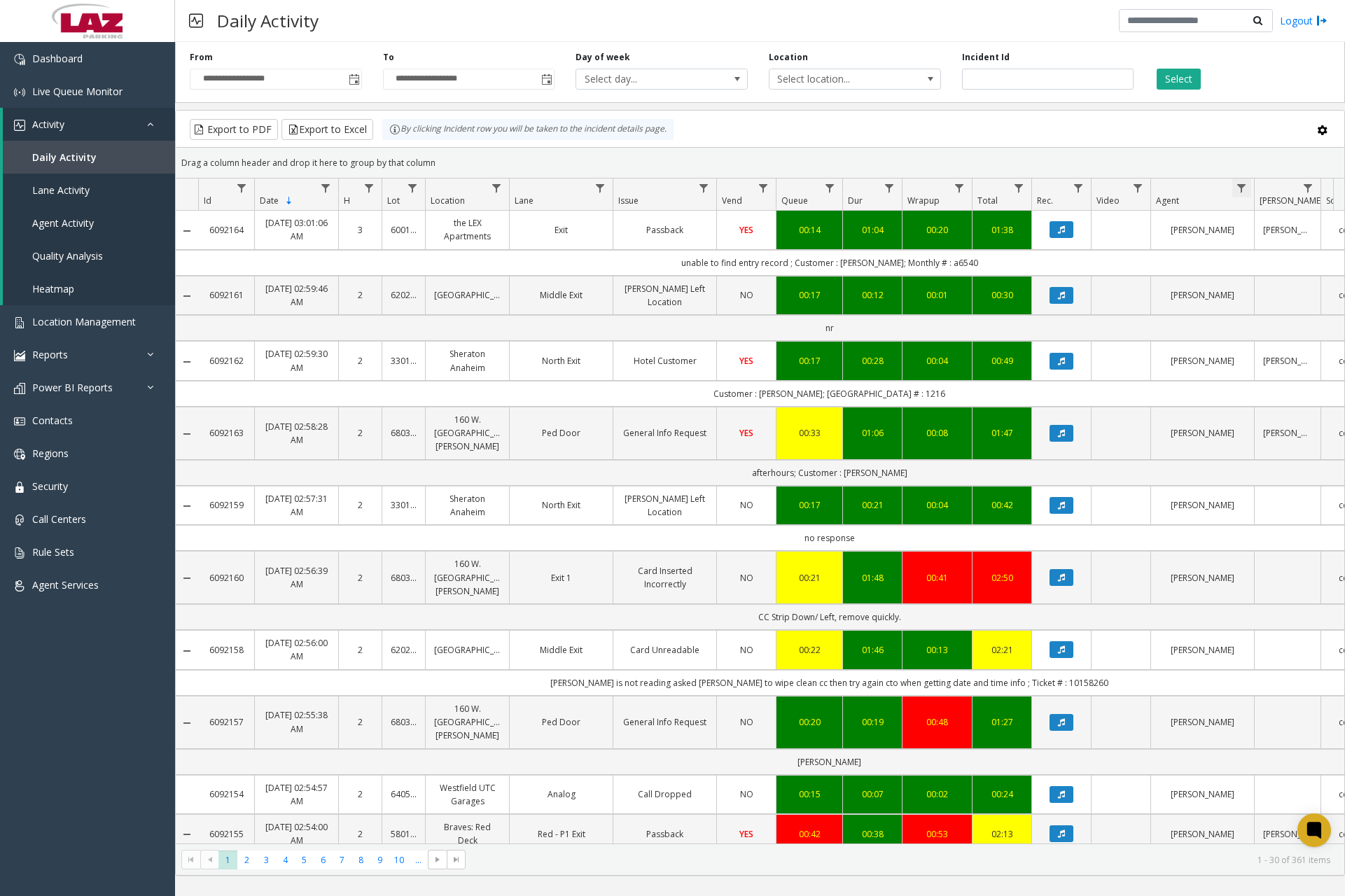
click at [1239, 189] on span "Data table" at bounding box center [1242, 188] width 11 height 11
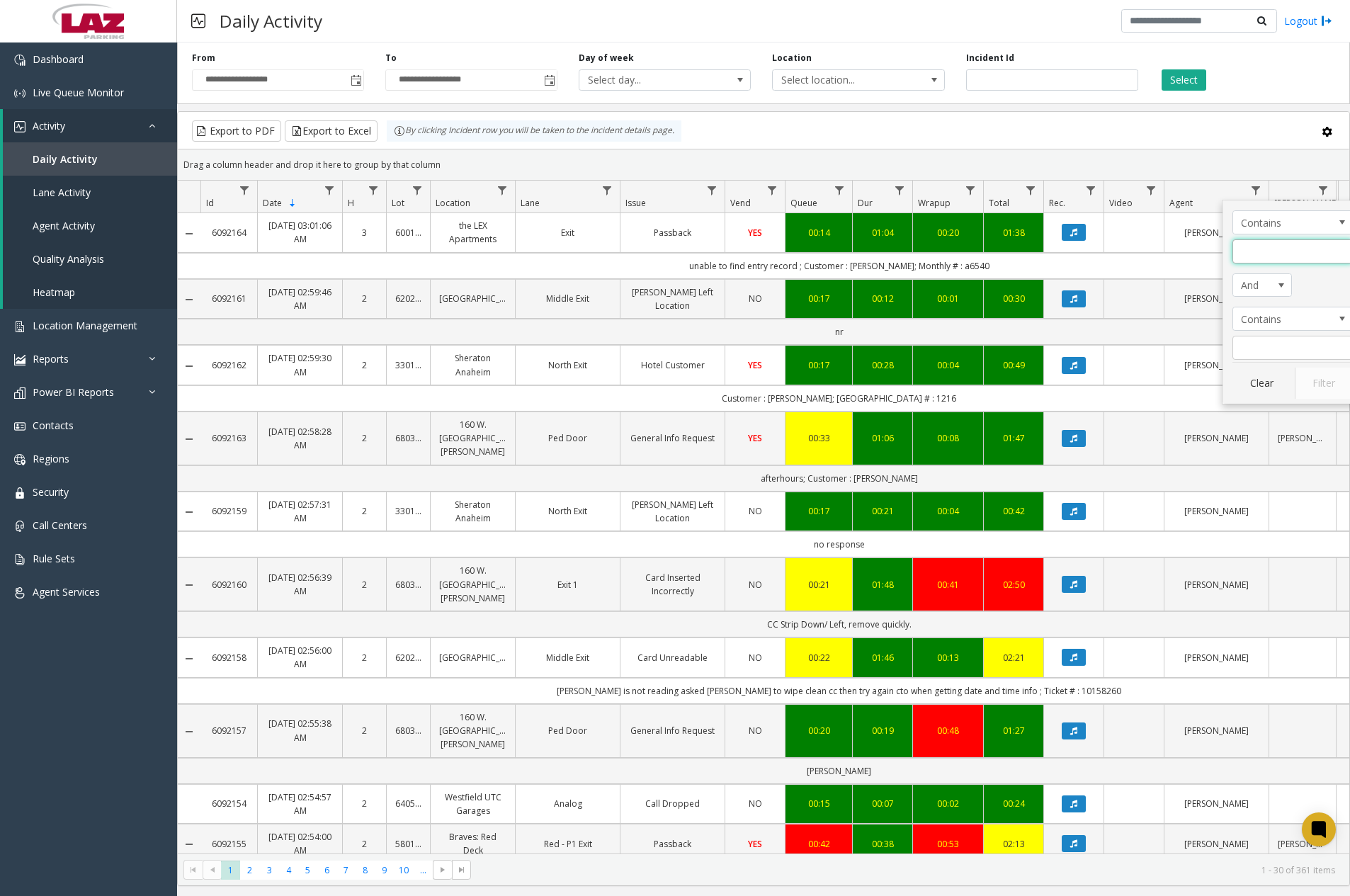
click at [1284, 251] on input "Agent Filter" at bounding box center [1292, 251] width 120 height 24
type input "****"
click at [1333, 368] on button "Filter" at bounding box center [1323, 383] width 58 height 31
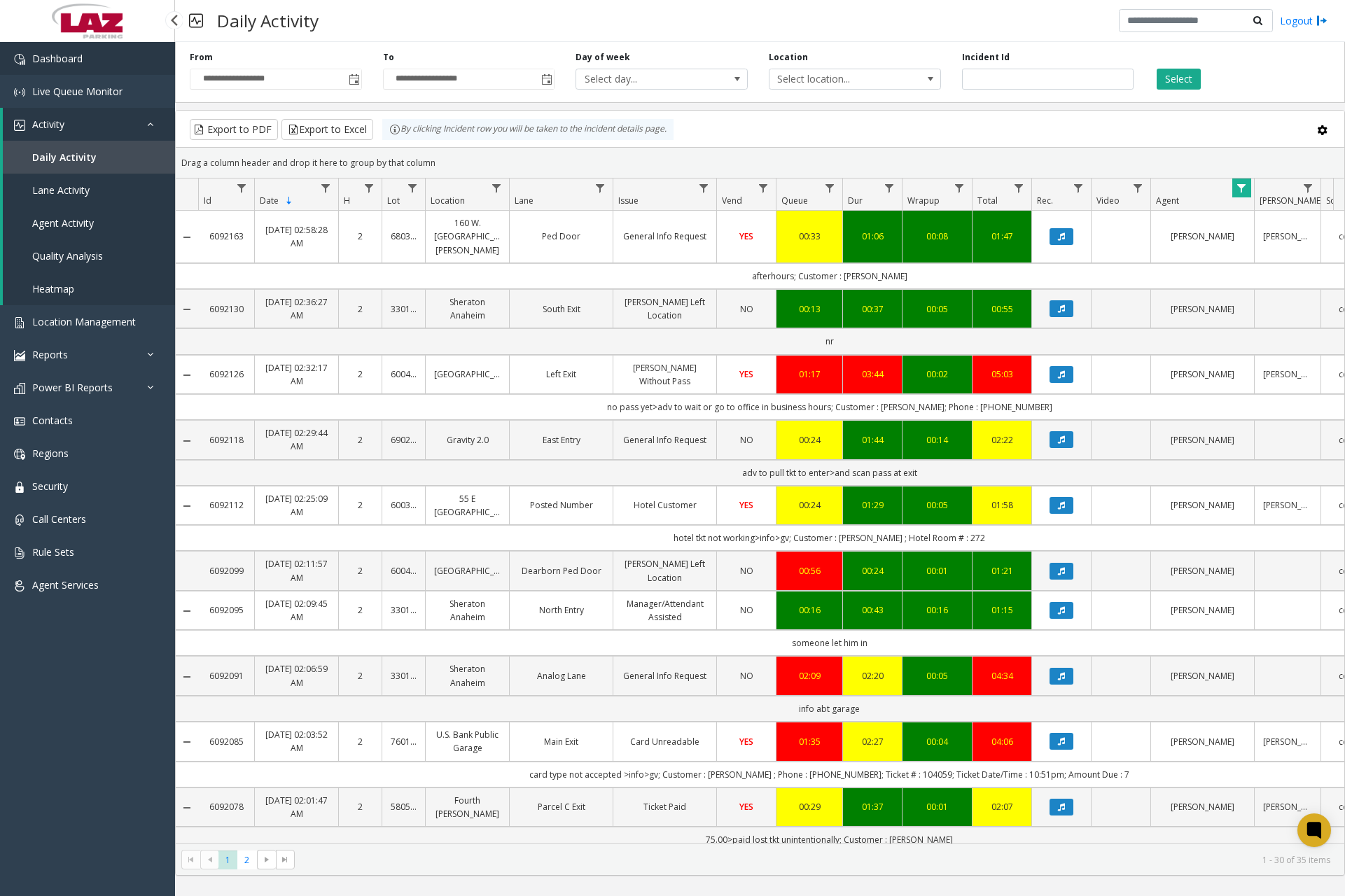
click at [104, 66] on link "Dashboard" at bounding box center [87, 58] width 175 height 33
